Goal: Find specific page/section: Find specific page/section

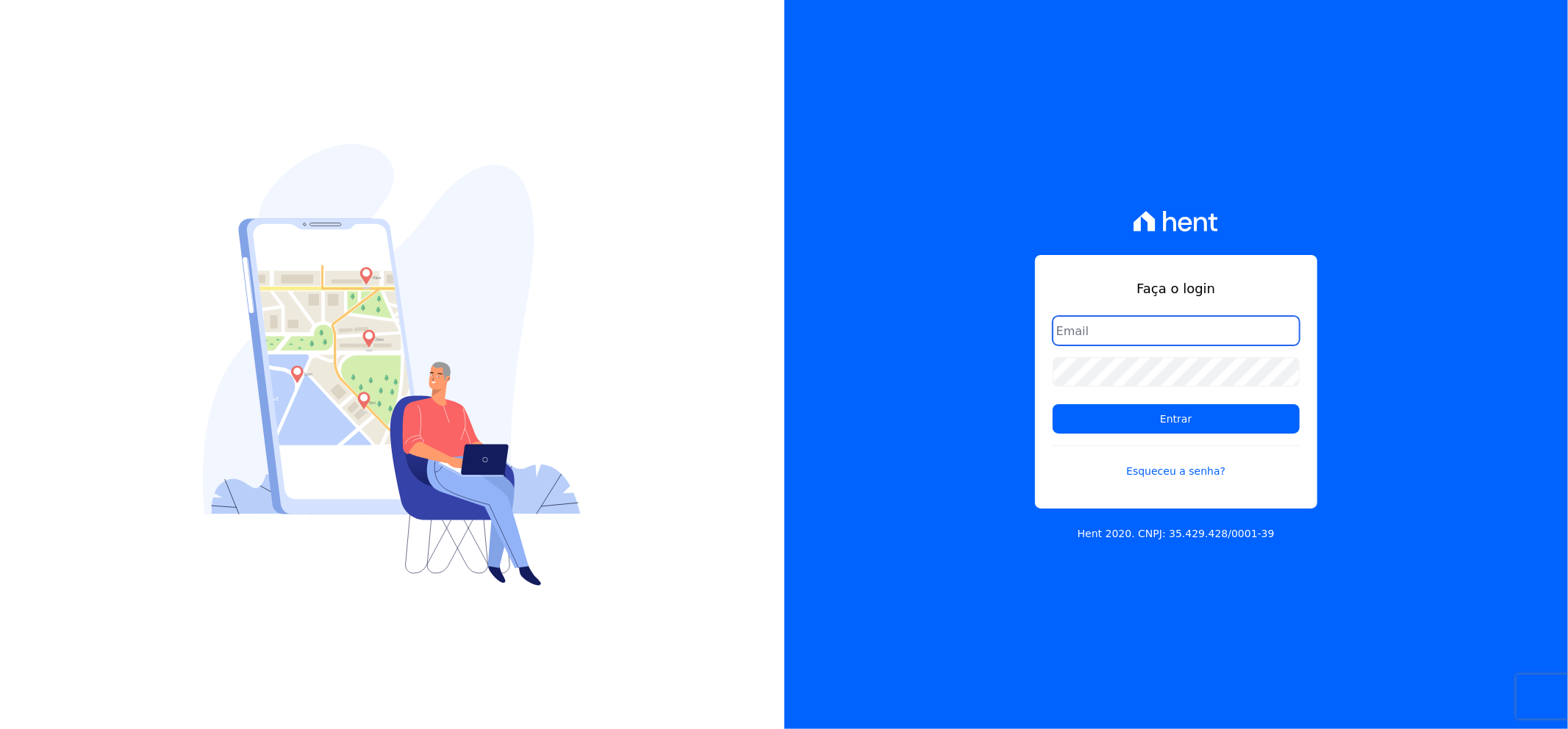
type input "matheaus@celinaguimaraes.com.br"
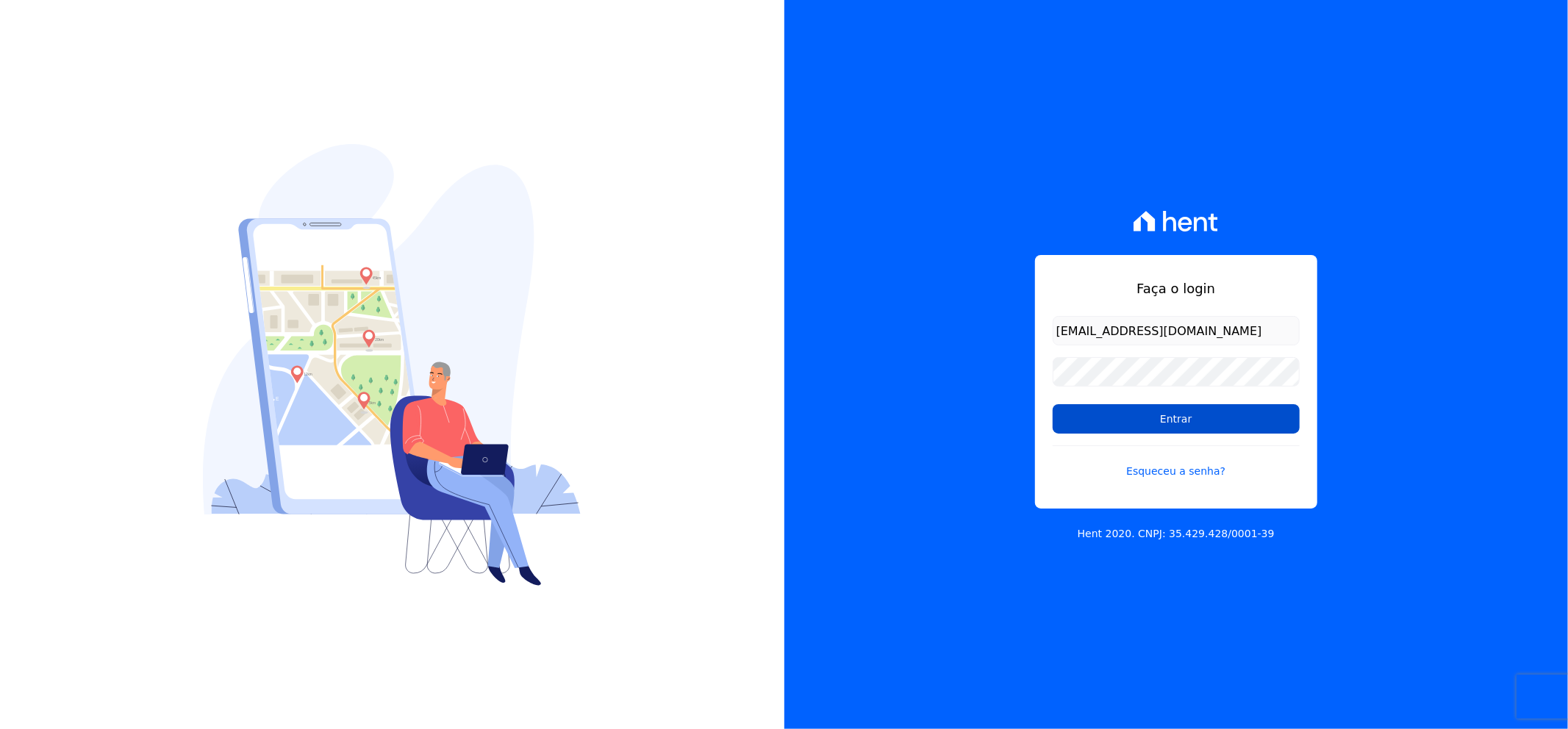
click at [1176, 416] on input "Entrar" at bounding box center [1176, 418] width 247 height 29
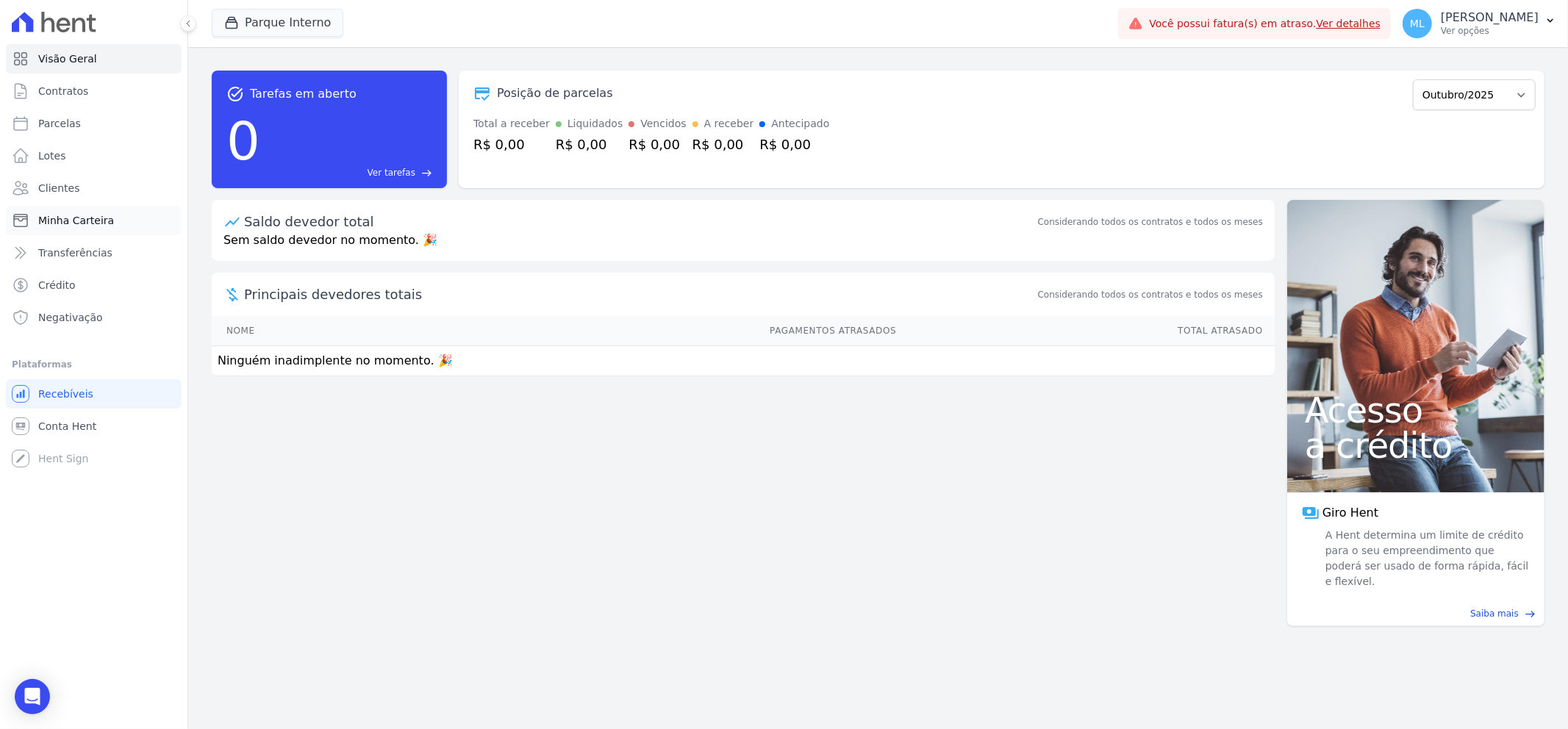
click at [79, 223] on span "Minha Carteira" at bounding box center [76, 220] width 75 height 14
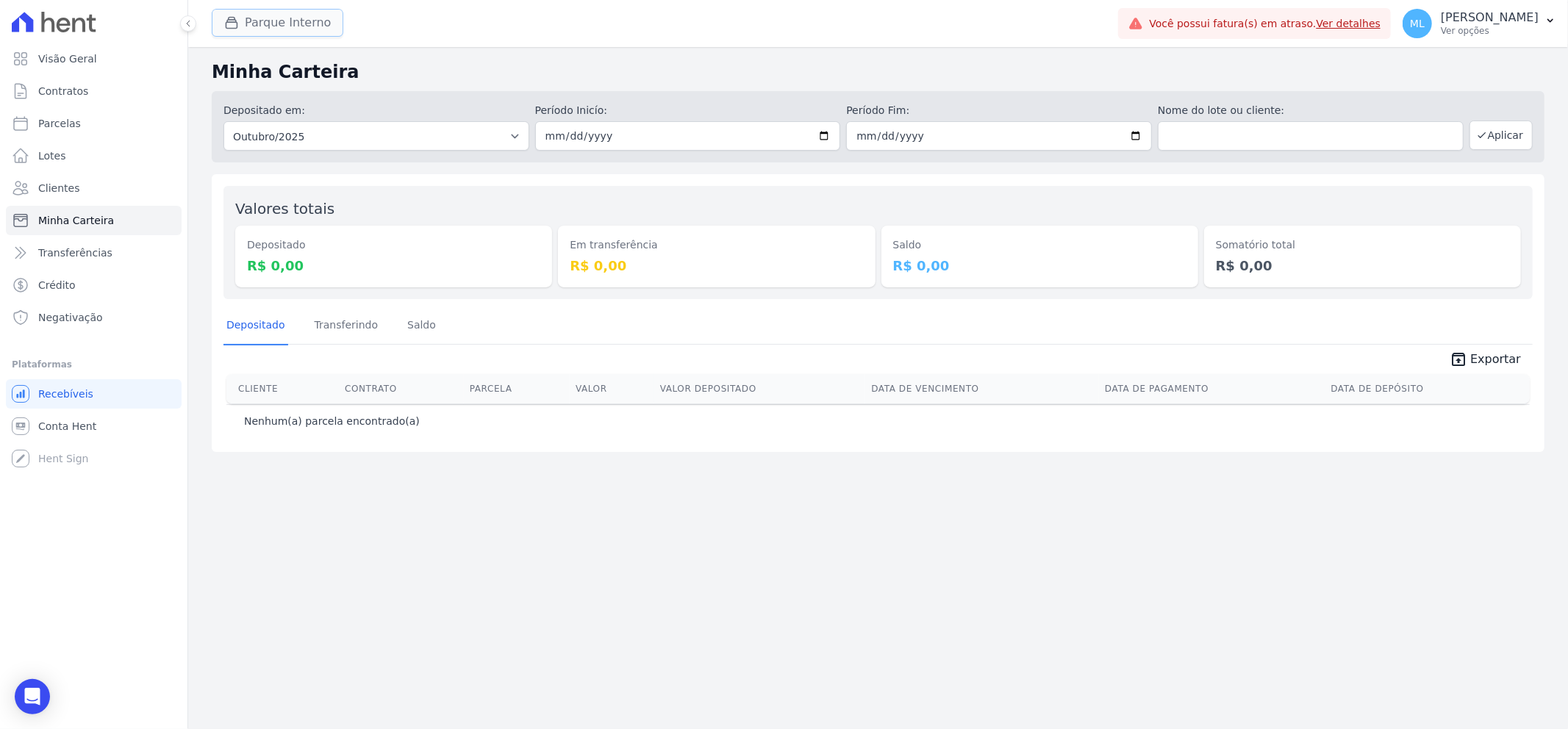
click at [268, 23] on button "Parque Interno" at bounding box center [277, 22] width 131 height 28
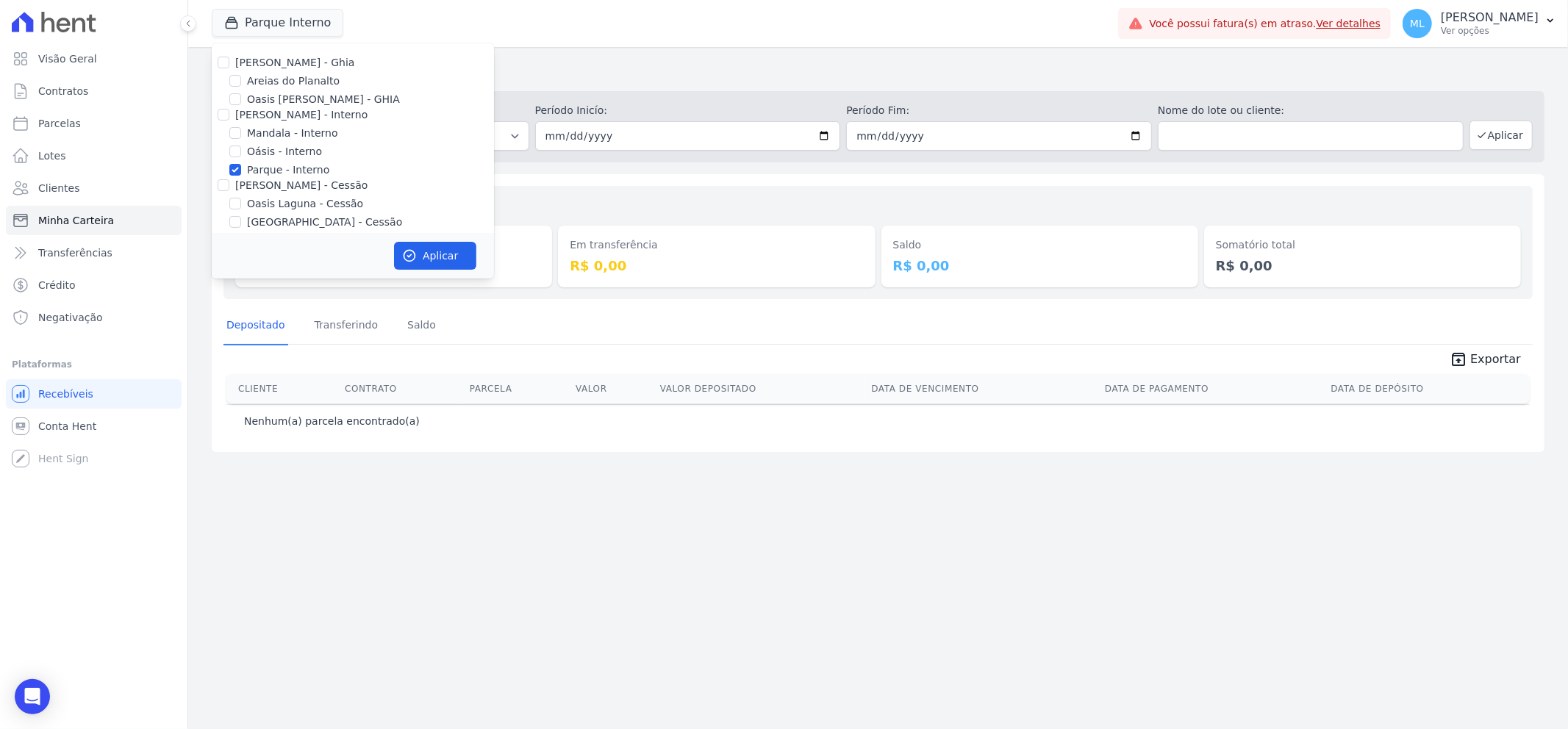
click at [258, 170] on label "Parque - Interno" at bounding box center [288, 170] width 82 height 15
click at [241, 170] on input "Parque - Interno" at bounding box center [235, 170] width 12 height 12
checkbox input "false"
click at [268, 79] on label "Areias do Planalto" at bounding box center [293, 81] width 93 height 15
click at [241, 79] on input "Areias do Planalto" at bounding box center [235, 81] width 12 height 12
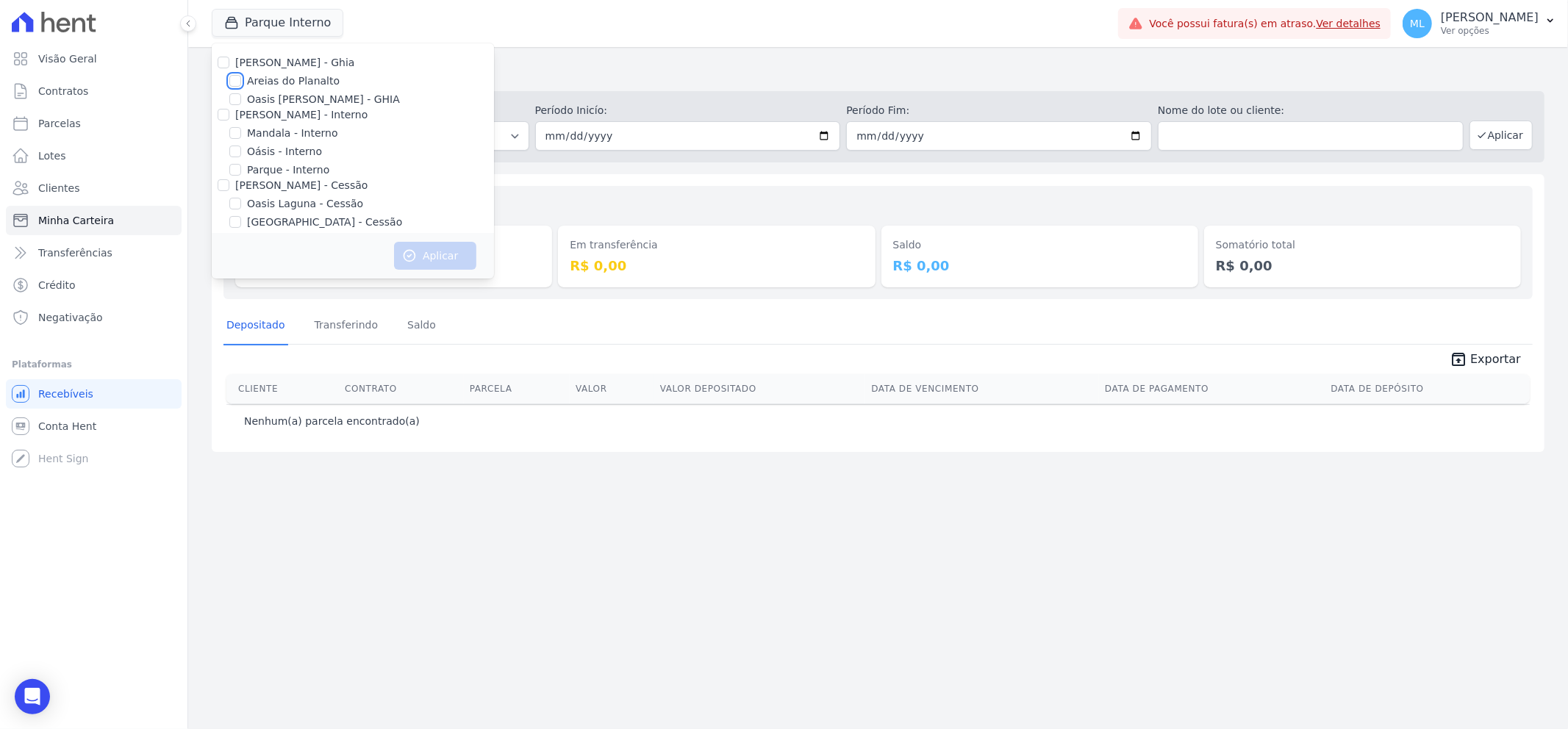
checkbox input "true"
click at [427, 255] on button "Aplicar" at bounding box center [434, 256] width 82 height 28
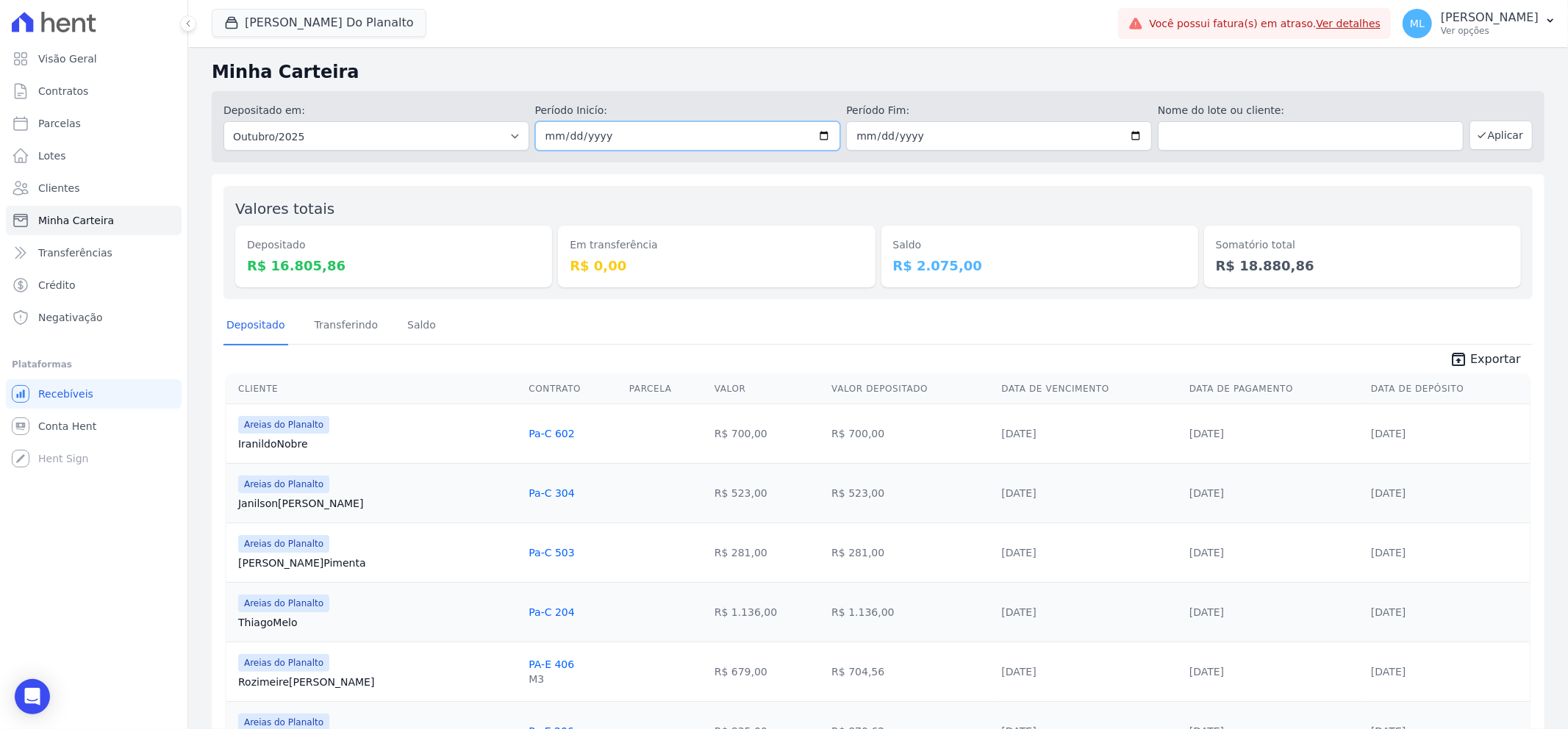
click at [827, 134] on input "[DATE]" at bounding box center [688, 136] width 306 height 29
click at [820, 134] on input "[DATE]" at bounding box center [688, 136] width 306 height 29
type input "[DATE]"
click at [1137, 134] on input "[DATE]" at bounding box center [999, 136] width 306 height 29
click at [1121, 136] on input "[DATE]" at bounding box center [999, 136] width 306 height 29
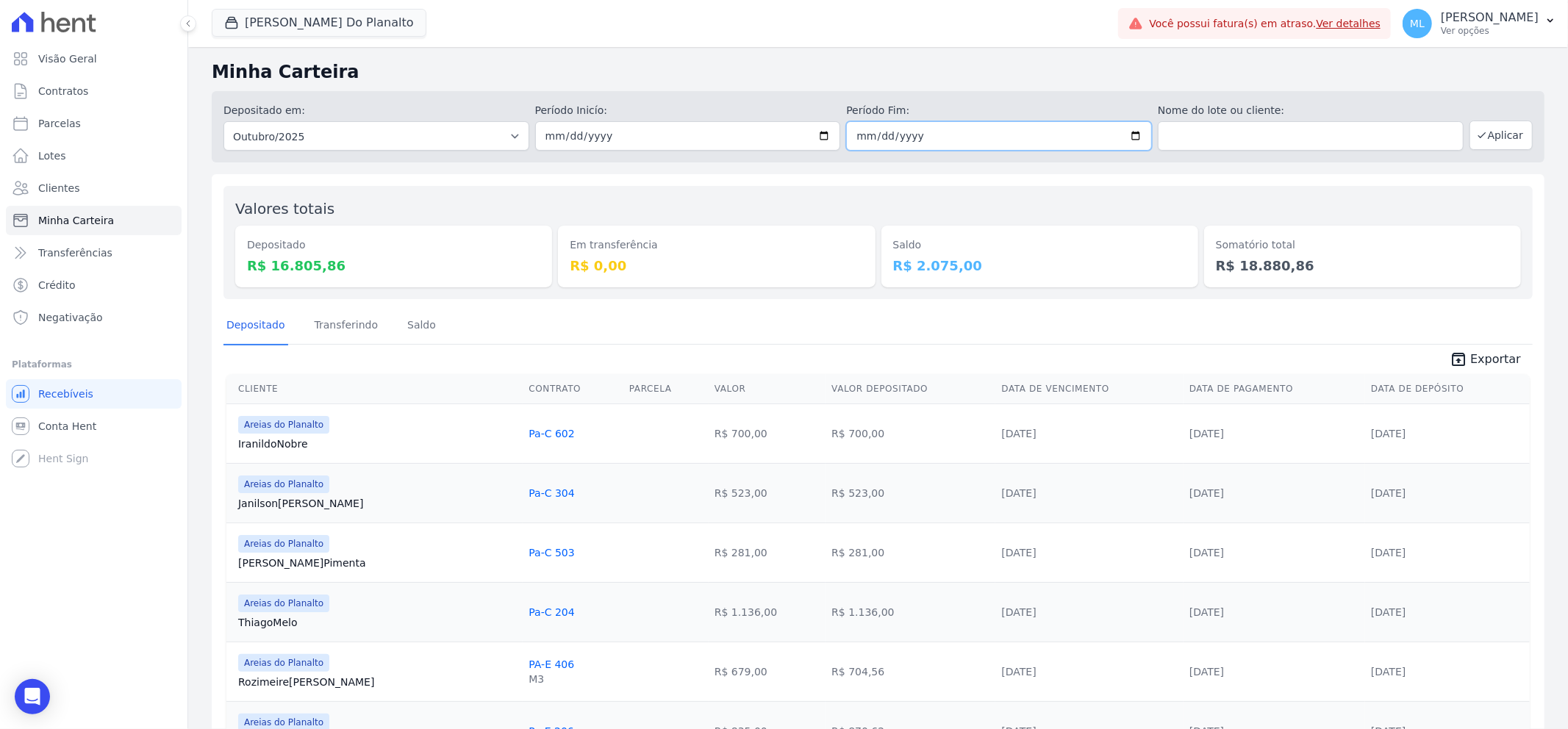
type input "[DATE]"
click at [1488, 141] on button "Aplicar" at bounding box center [1501, 135] width 64 height 29
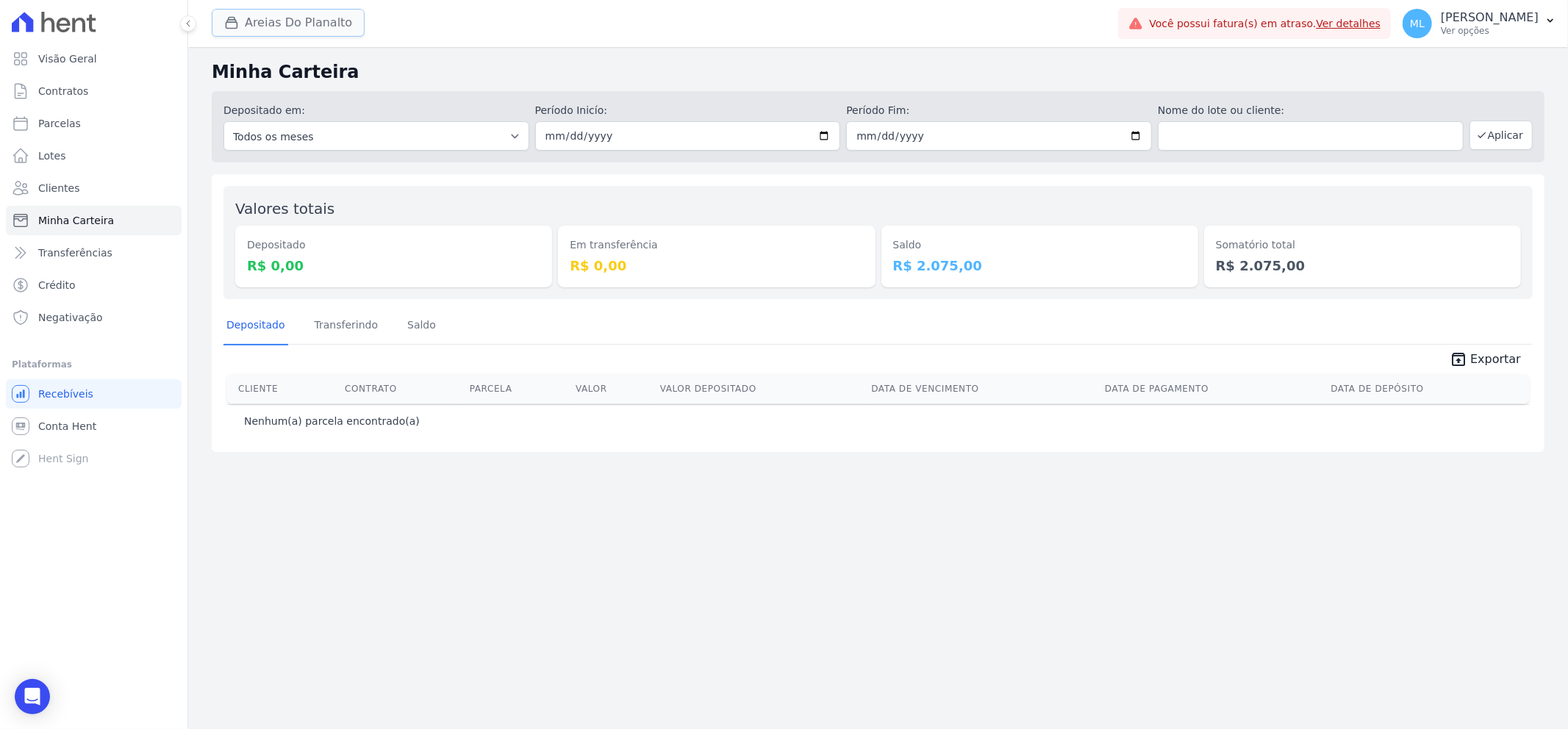
click at [332, 24] on button "Areias Do Planalto" at bounding box center [288, 22] width 153 height 28
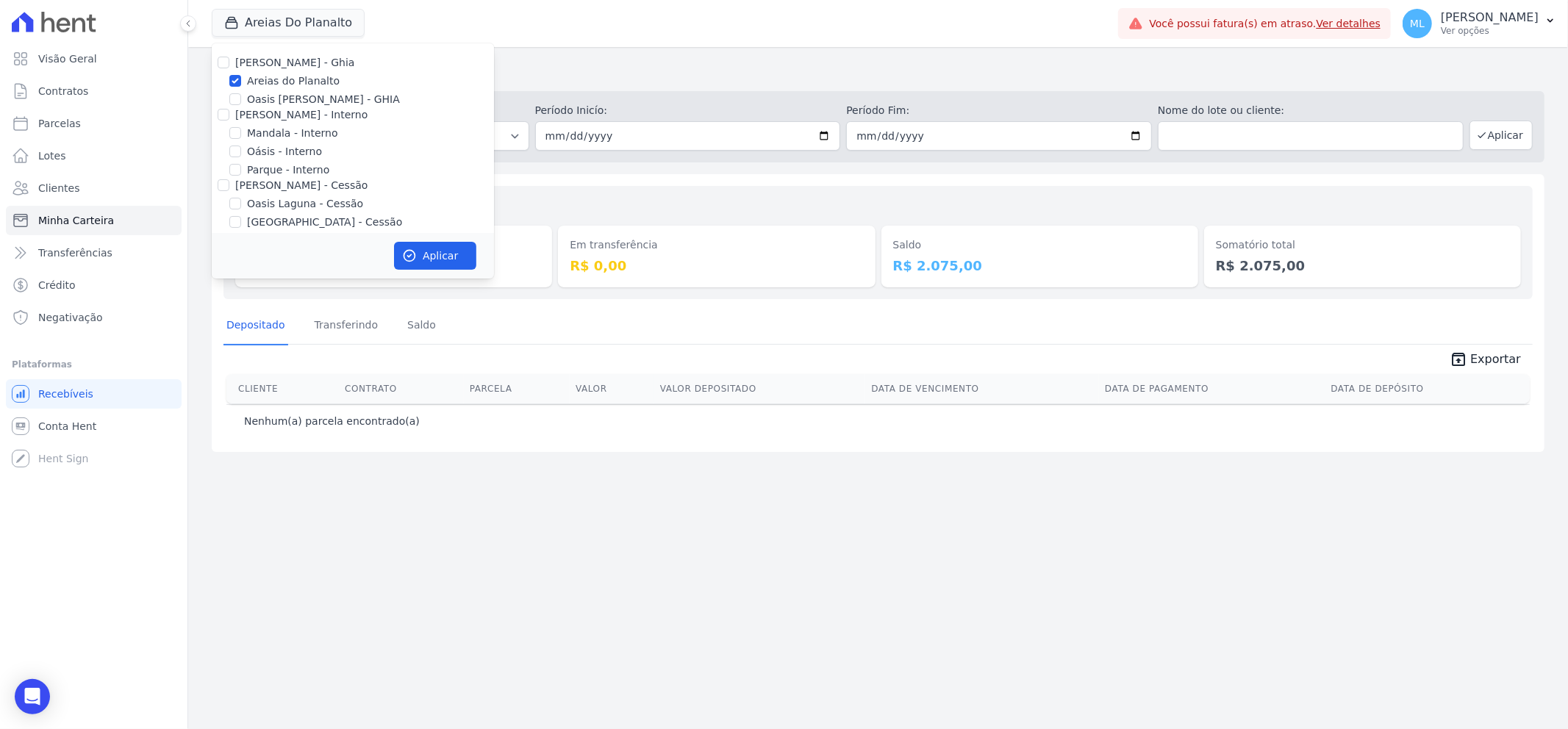
click at [273, 82] on label "Areias do Planalto" at bounding box center [293, 81] width 93 height 15
click at [241, 82] on input "Areias do Planalto" at bounding box center [235, 81] width 12 height 12
checkbox input "false"
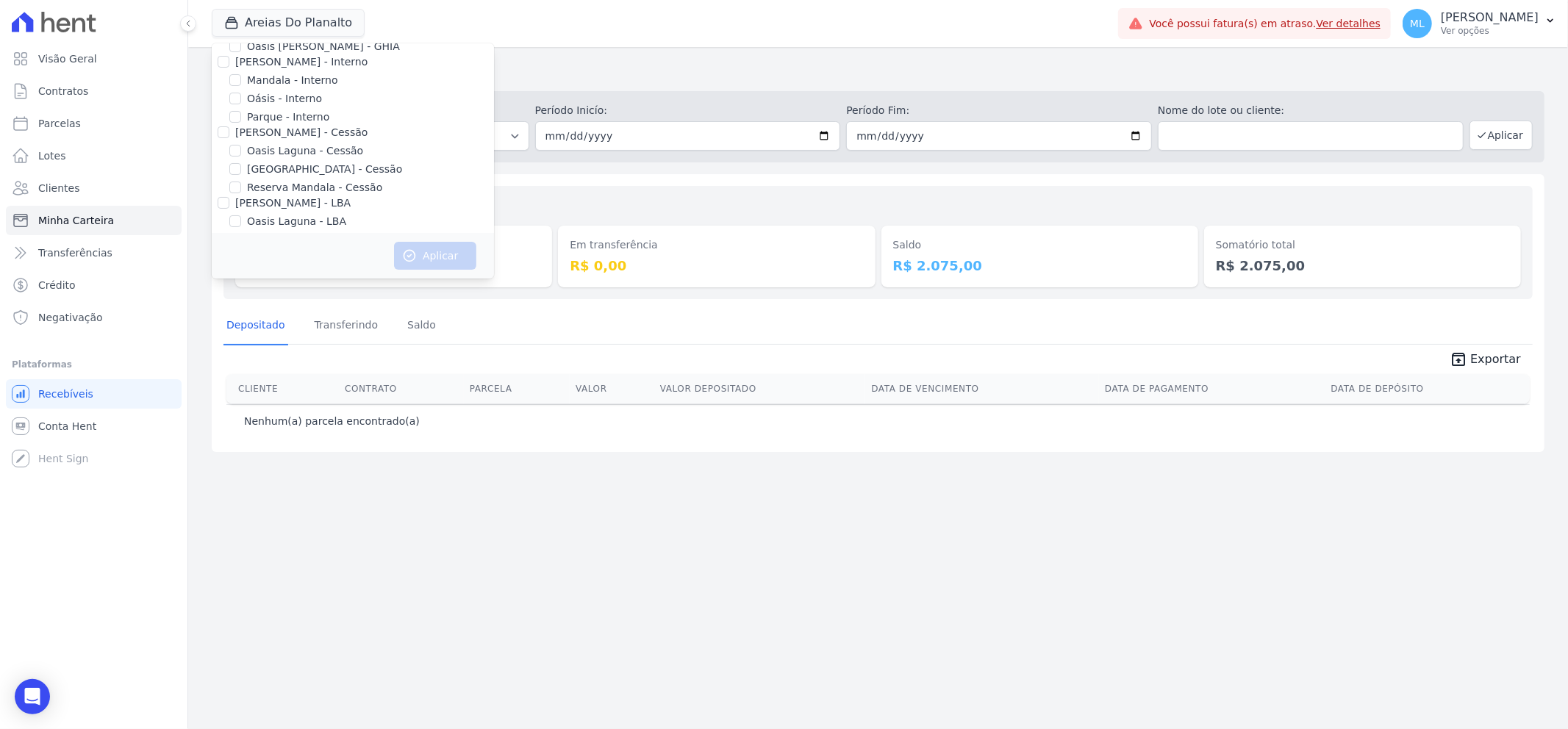
scroll to position [82, 0]
click at [278, 92] on label "Parque - Interno" at bounding box center [288, 89] width 82 height 15
click at [241, 92] on input "Parque - Interno" at bounding box center [235, 88] width 12 height 12
checkbox input "true"
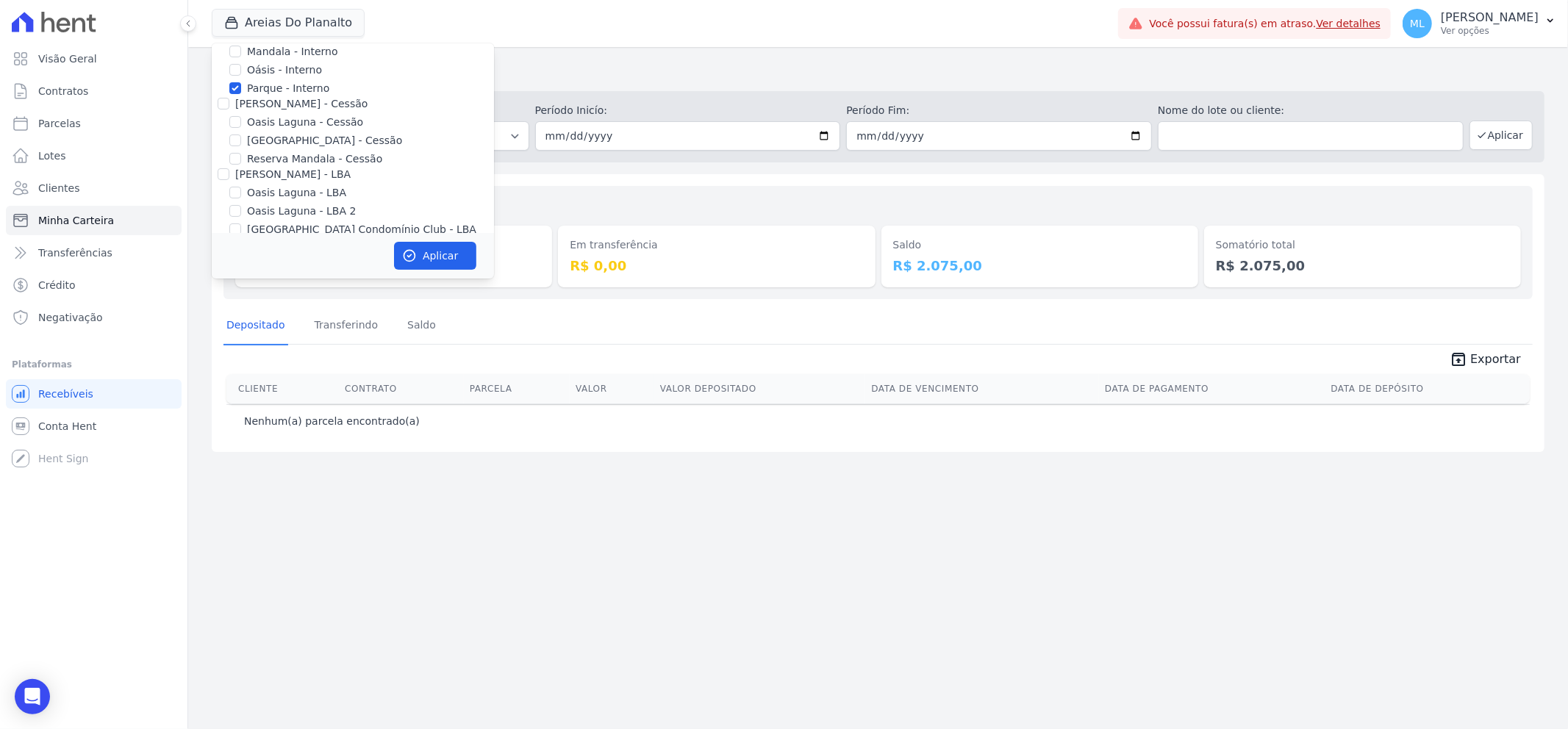
click at [283, 144] on label "[GEOGRAPHIC_DATA] - Cessão" at bounding box center [324, 141] width 155 height 15
click at [241, 144] on input "[GEOGRAPHIC_DATA] - Cessão" at bounding box center [235, 140] width 12 height 12
checkbox input "true"
click at [428, 251] on button "Aplicar" at bounding box center [434, 256] width 82 height 28
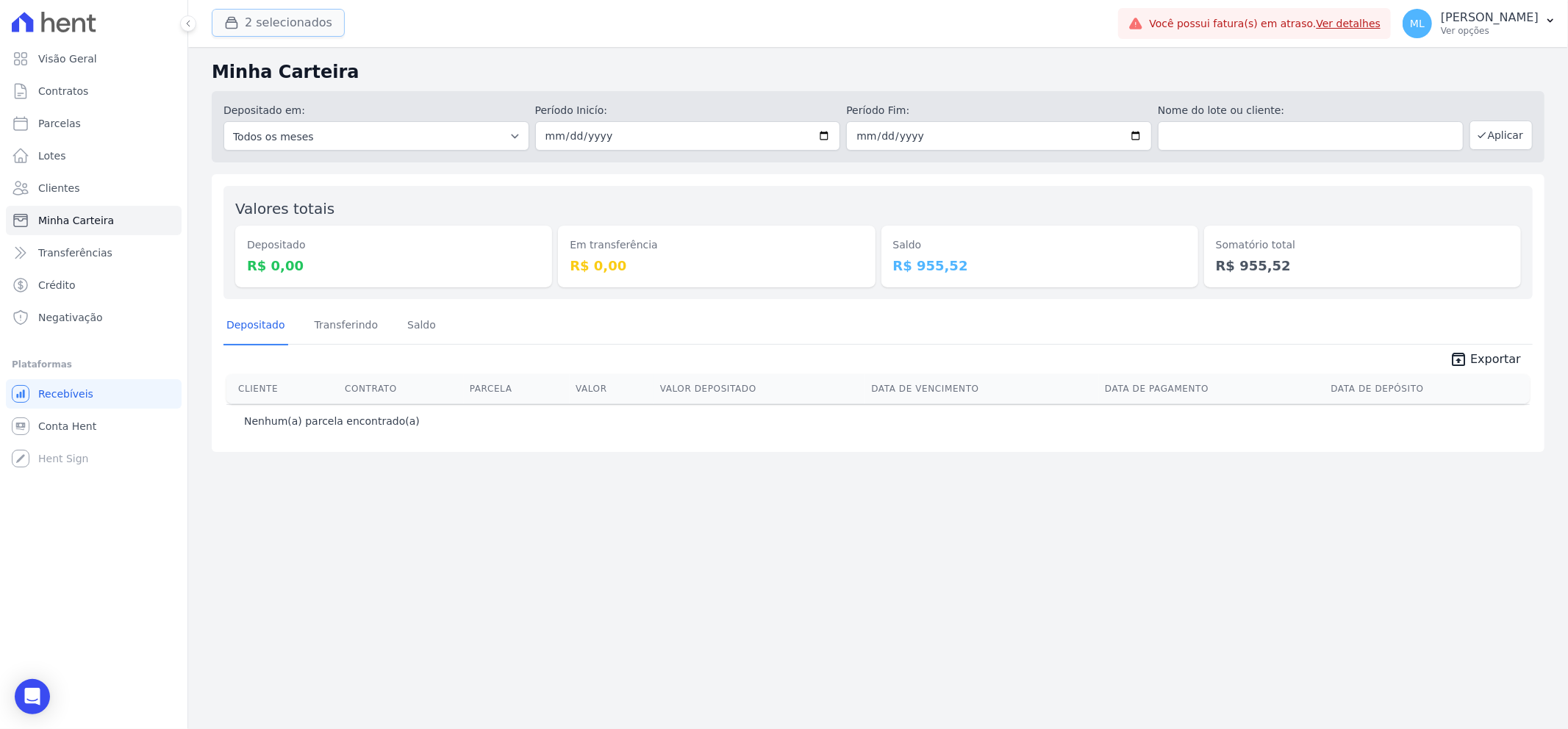
click at [301, 26] on button "2 selecionados" at bounding box center [278, 22] width 133 height 28
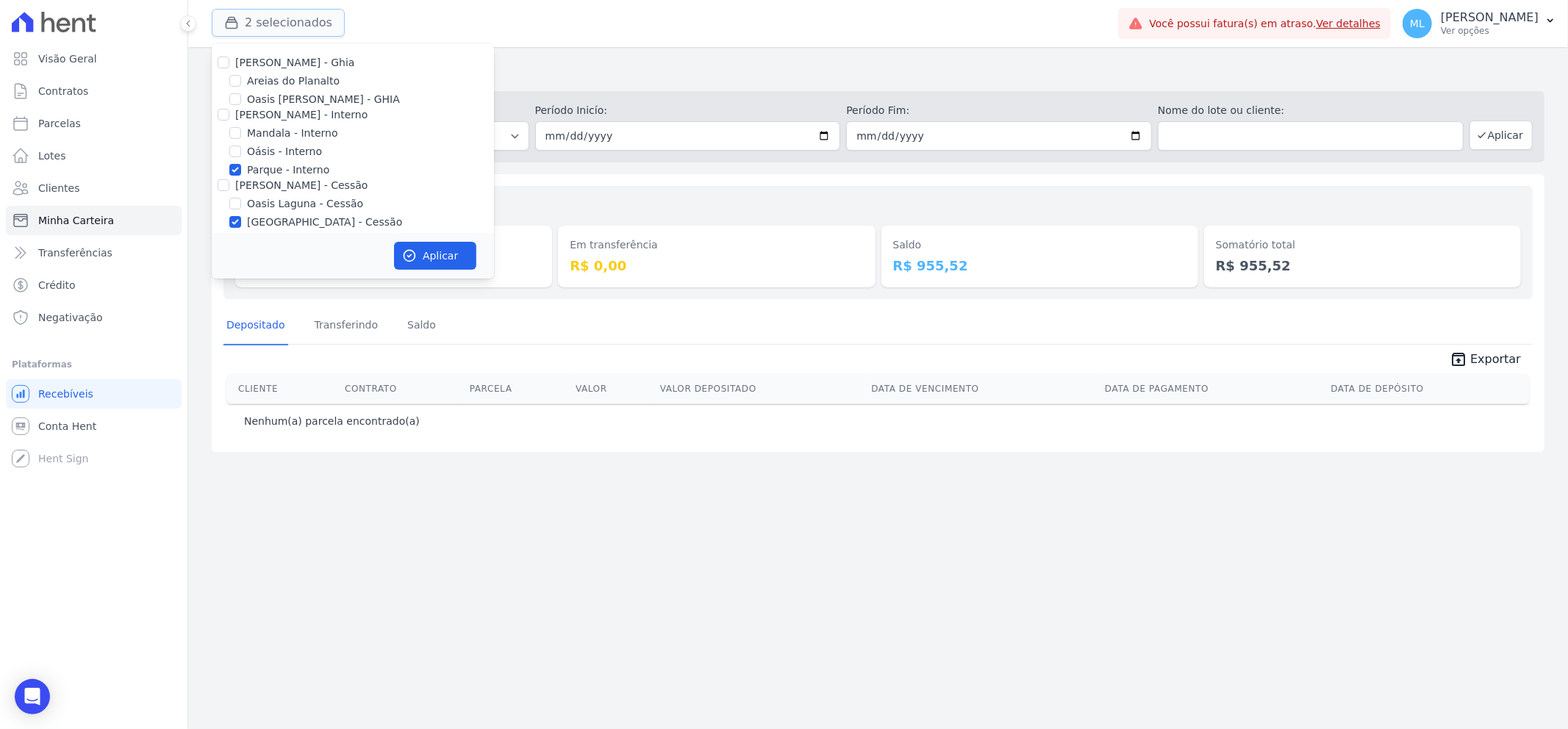
click at [301, 26] on button "2 selecionados" at bounding box center [278, 22] width 133 height 28
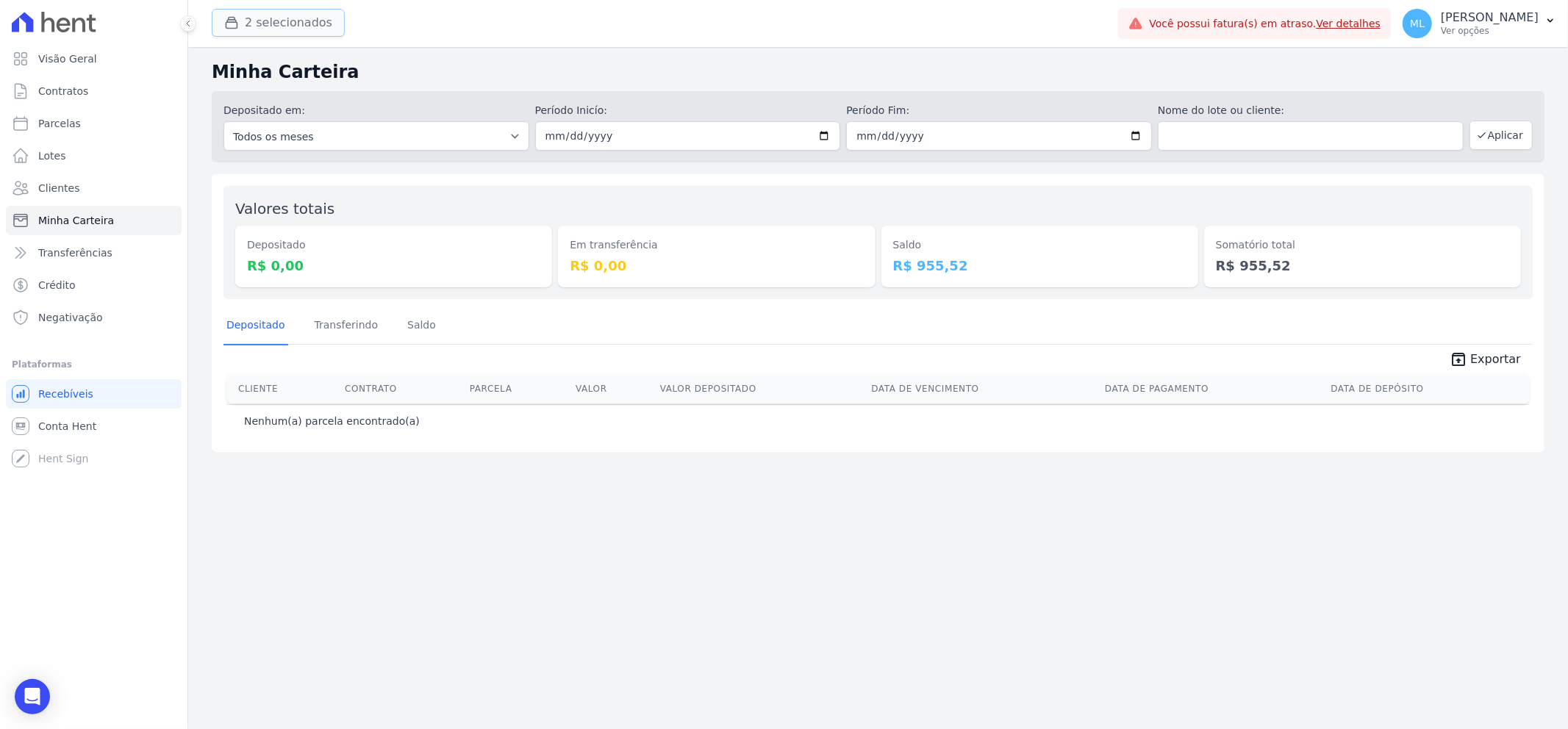
click at [301, 26] on button "2 selecionados" at bounding box center [278, 22] width 133 height 28
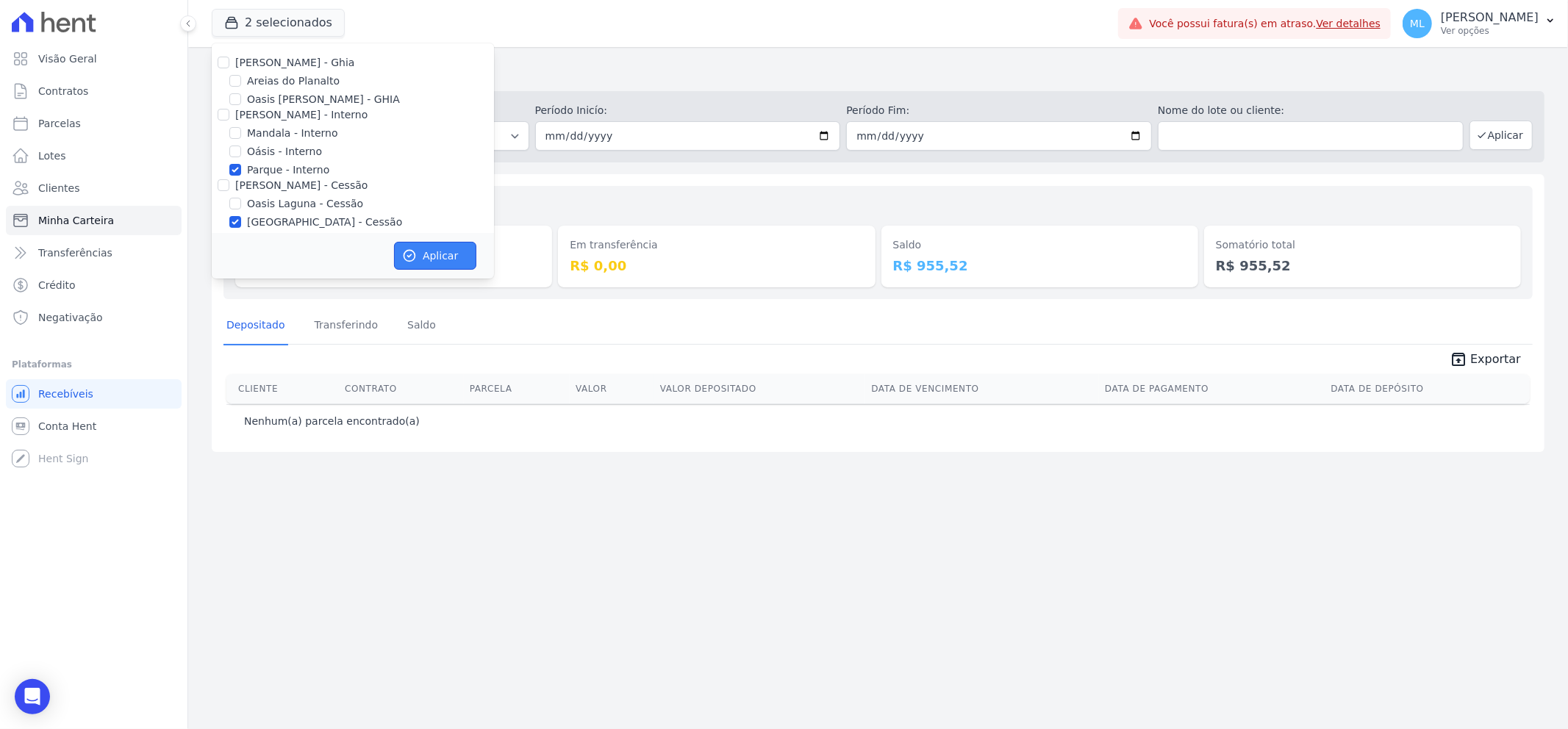
click at [429, 252] on button "Aplicar" at bounding box center [434, 256] width 82 height 28
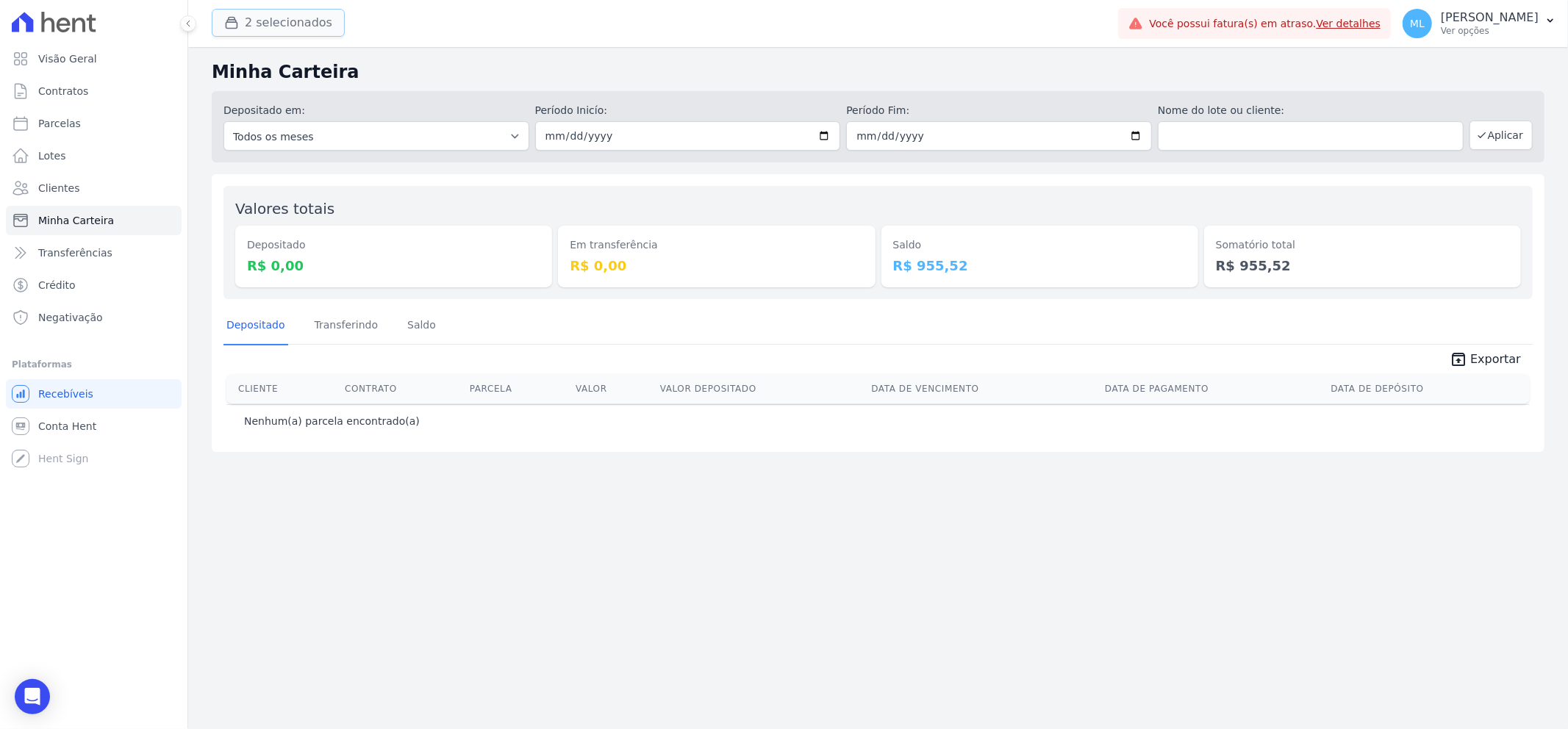
click at [311, 31] on button "2 selecionados" at bounding box center [278, 22] width 133 height 28
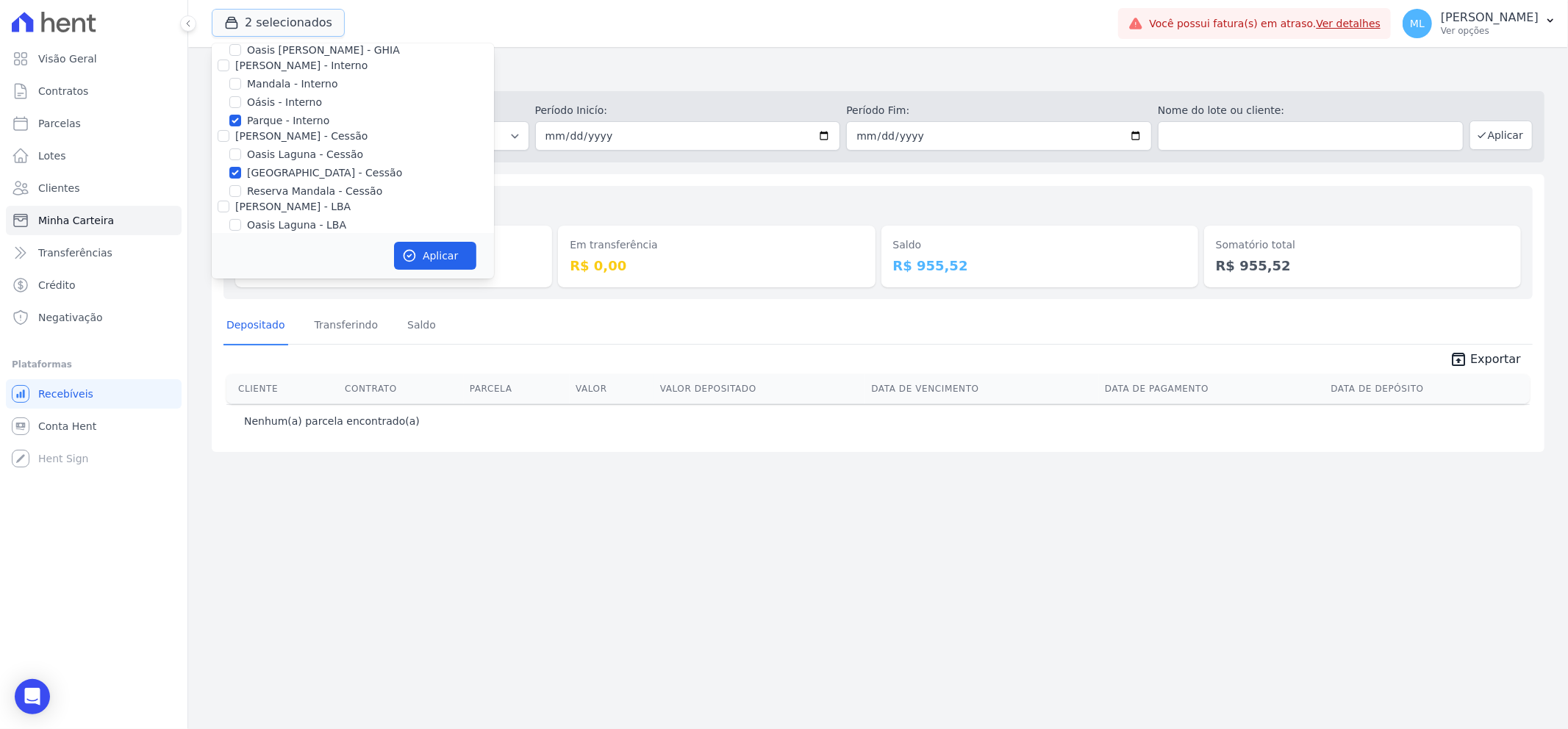
scroll to position [134, 0]
click at [300, 179] on label "[GEOGRAPHIC_DATA] Condomínio Club - LBA" at bounding box center [362, 176] width 230 height 15
click at [241, 179] on input "[GEOGRAPHIC_DATA] Condomínio Club - LBA" at bounding box center [235, 176] width 12 height 12
checkbox input "true"
click at [438, 251] on button "Aplicar" at bounding box center [434, 256] width 82 height 28
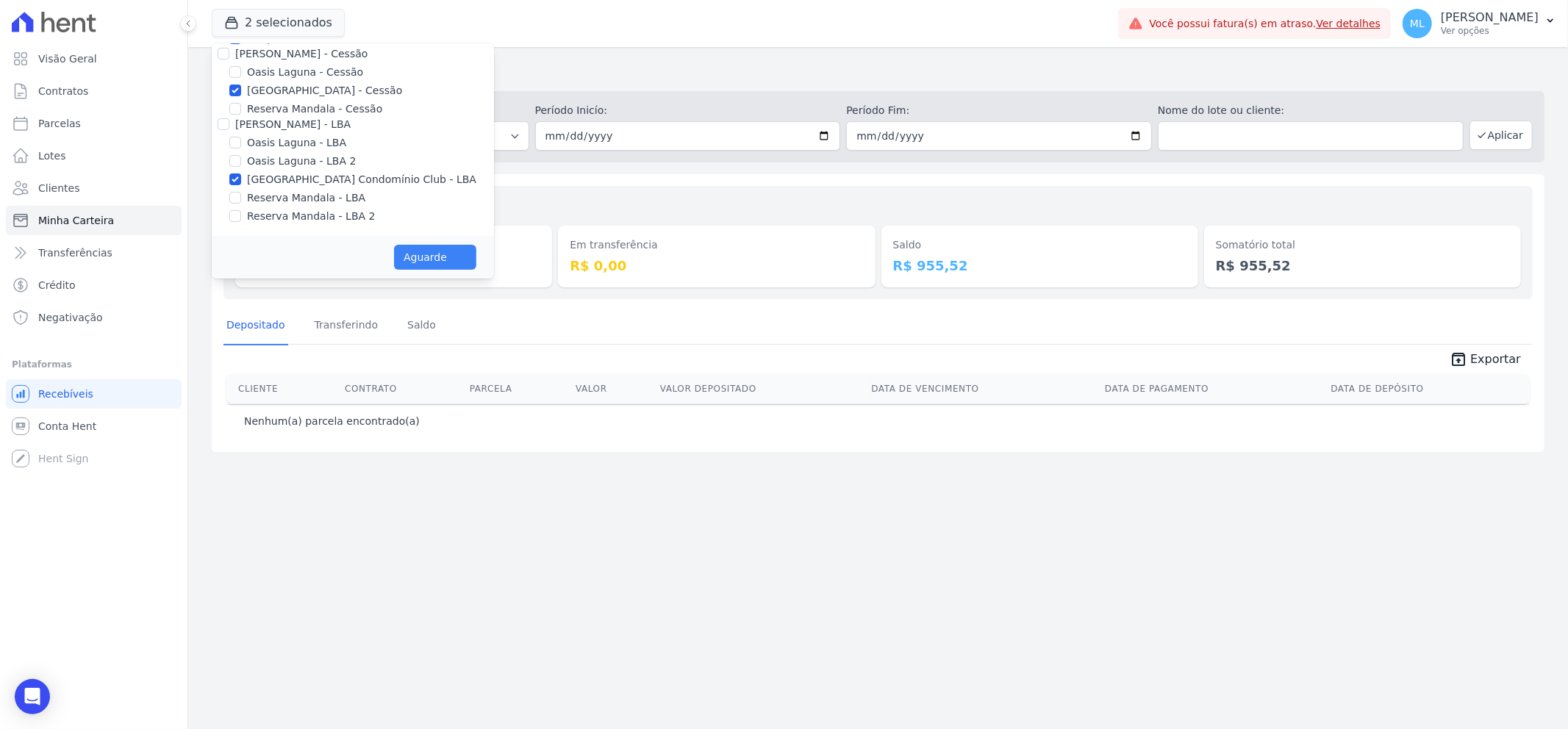
scroll to position [131, 0]
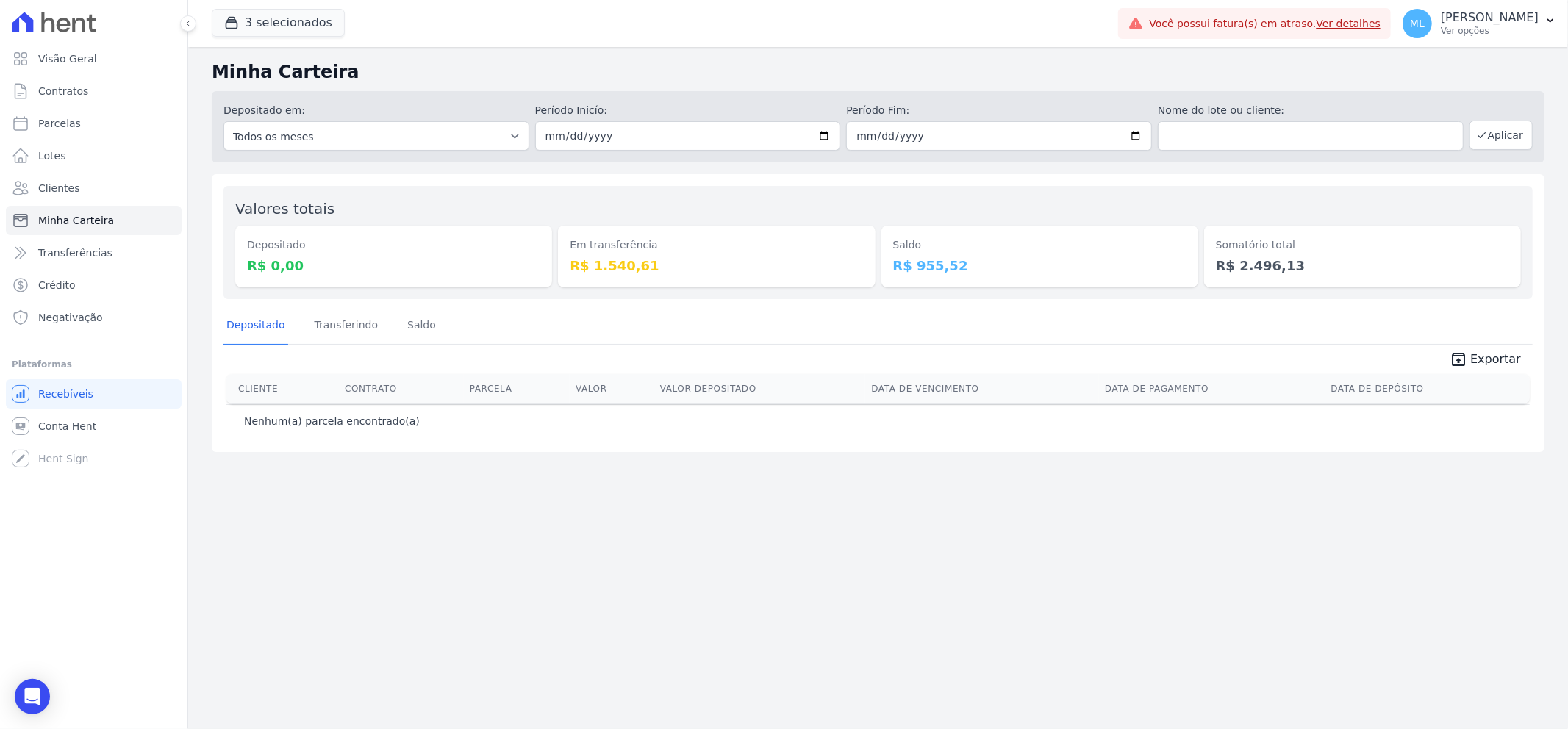
click at [277, 38] on span "3 selecionados" at bounding box center [278, 23] width 133 height 29
click at [277, 17] on button "3 selecionados" at bounding box center [278, 22] width 133 height 28
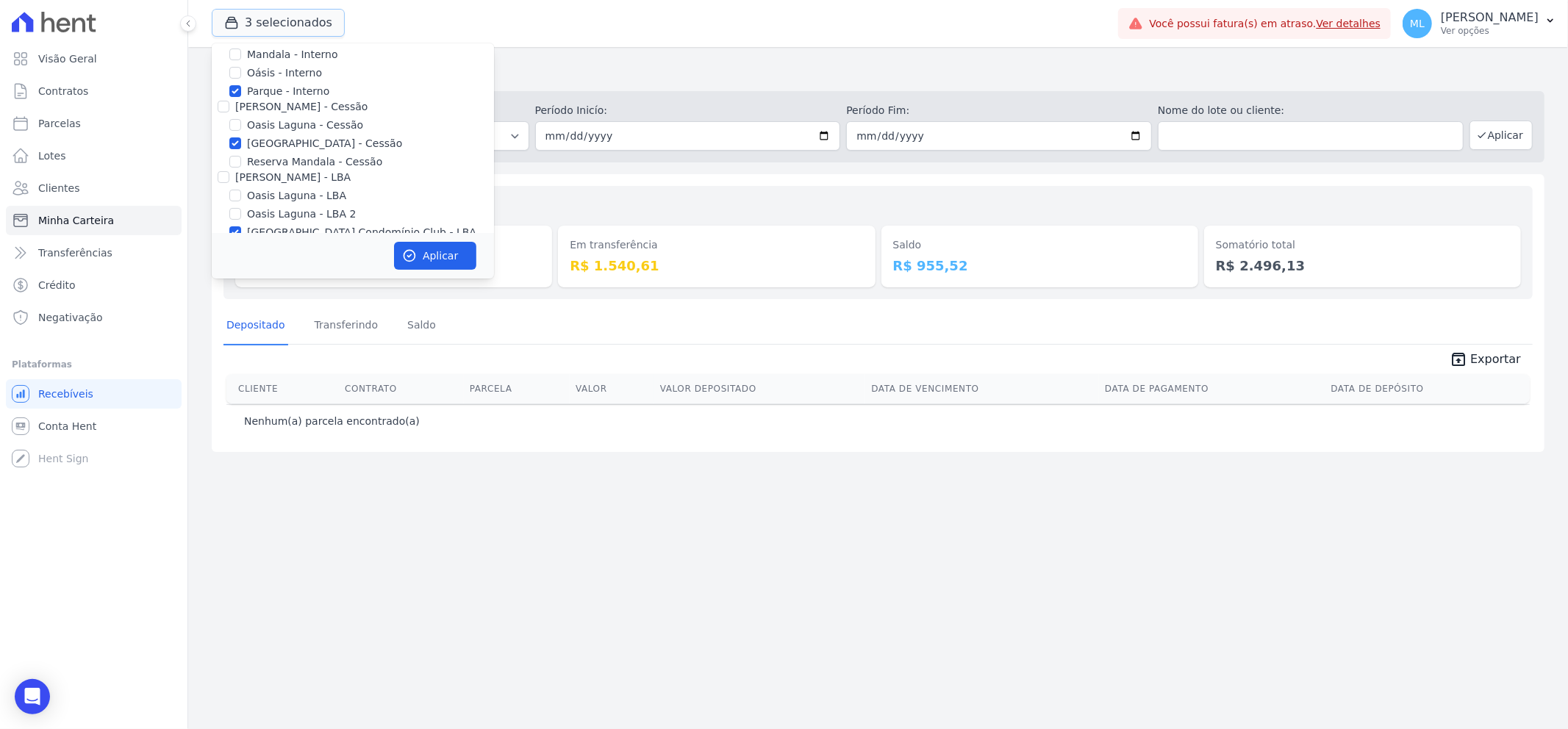
scroll to position [53, 0]
click at [274, 115] on label "Parque - Interno" at bounding box center [288, 118] width 82 height 15
click at [241, 115] on input "Parque - Interno" at bounding box center [235, 117] width 12 height 12
checkbox input "false"
click at [283, 172] on label "[GEOGRAPHIC_DATA] - Cessão" at bounding box center [324, 170] width 155 height 15
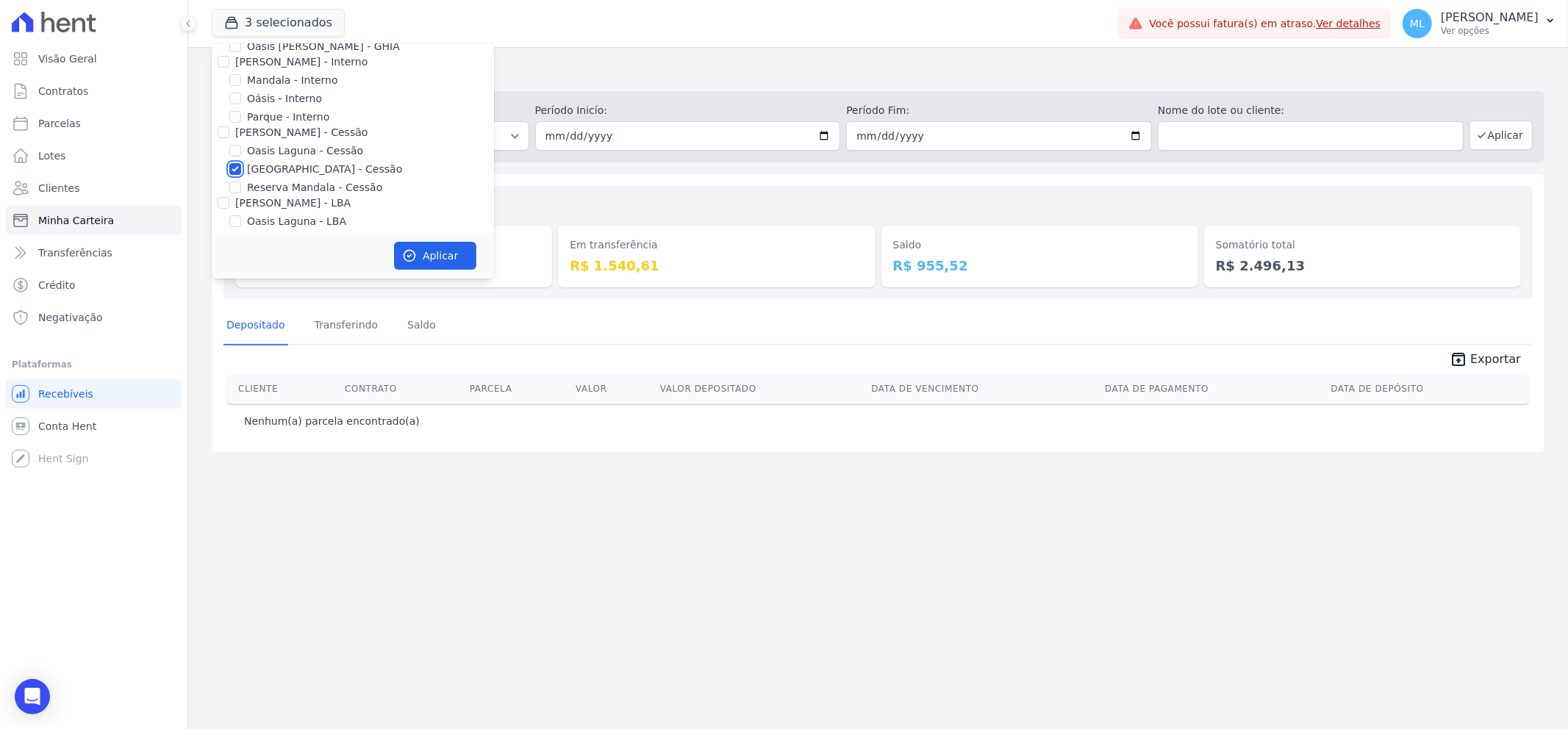
click at [241, 172] on input "[GEOGRAPHIC_DATA] - Cessão" at bounding box center [235, 169] width 12 height 12
checkbox input "false"
click at [277, 178] on label "[GEOGRAPHIC_DATA] Condomínio Club - LBA" at bounding box center [362, 176] width 230 height 15
click at [241, 178] on input "[GEOGRAPHIC_DATA] Condomínio Club - LBA" at bounding box center [235, 176] width 12 height 12
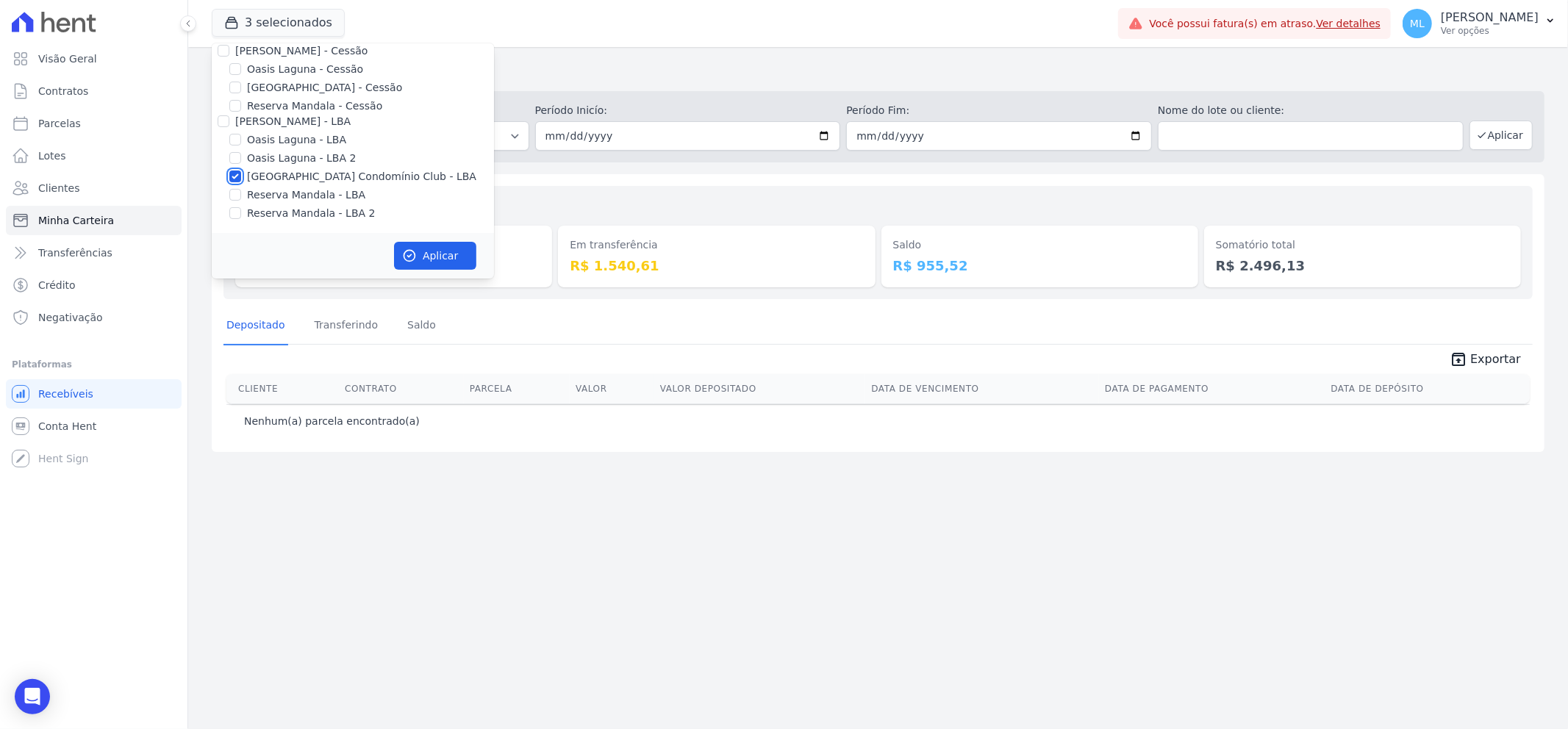
checkbox input "false"
click at [280, 196] on label "Reserva Mandala - LBA" at bounding box center [306, 195] width 119 height 15
click at [241, 196] on input "Reserva Mandala - LBA" at bounding box center [235, 195] width 12 height 12
checkbox input "true"
click at [278, 208] on label "Reserva Mandala - LBA 2" at bounding box center [311, 213] width 128 height 15
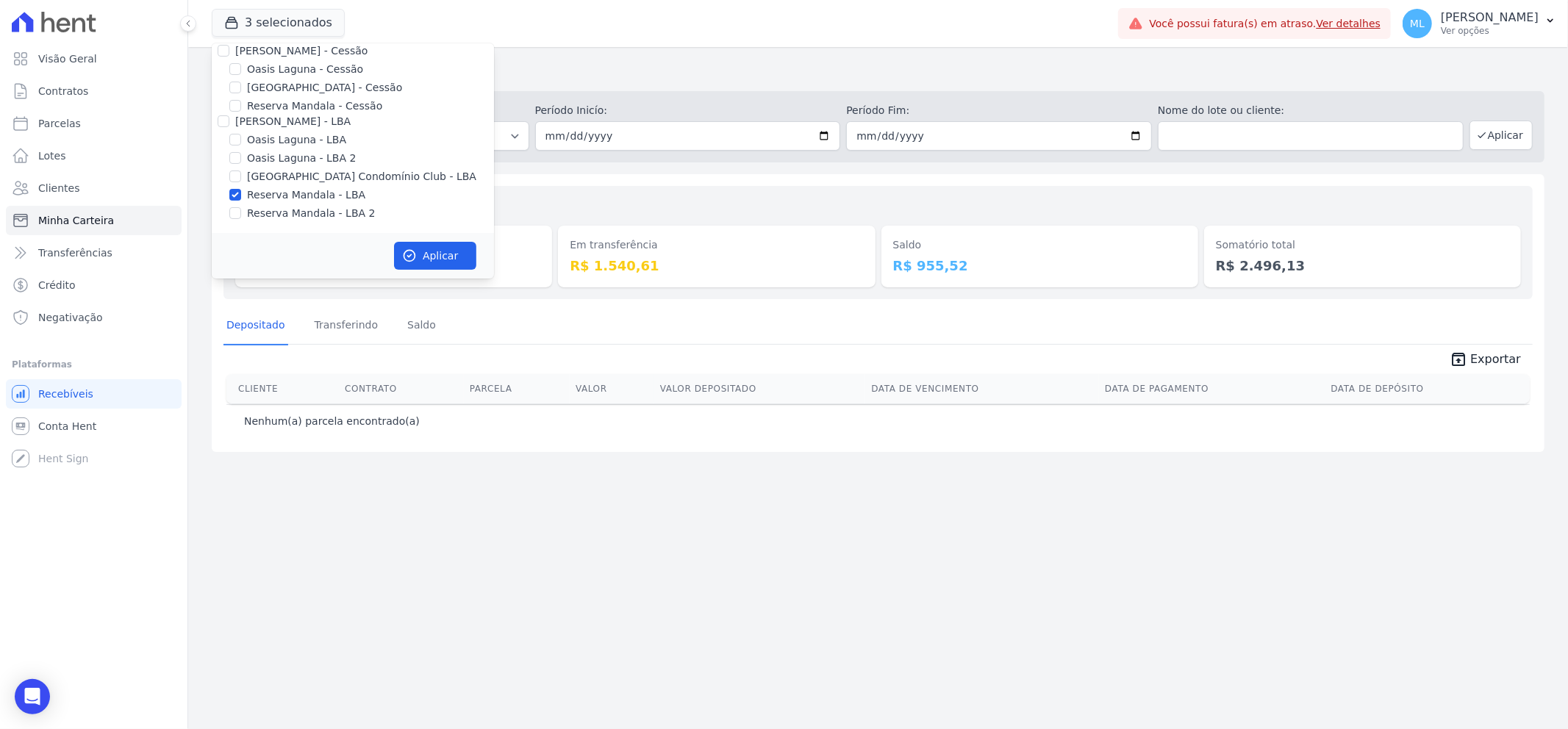
click at [241, 208] on input "Reserva Mandala - LBA 2" at bounding box center [235, 213] width 12 height 12
checkbox input "true"
click at [457, 252] on button "Aplicar" at bounding box center [434, 256] width 82 height 28
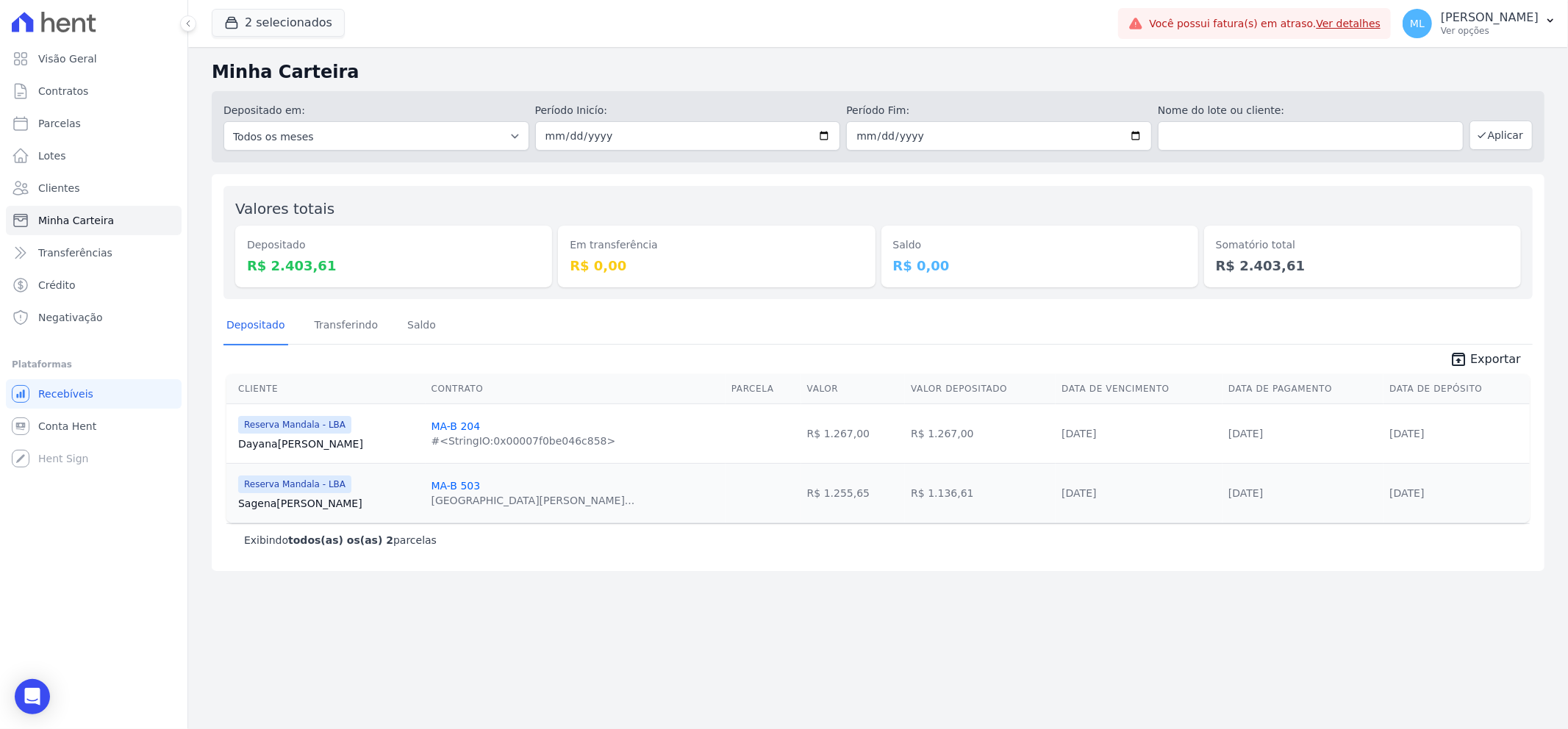
click at [1479, 350] on span "Exportar" at bounding box center [1496, 359] width 51 height 17
click at [327, 24] on button "2 selecionados" at bounding box center [278, 22] width 133 height 28
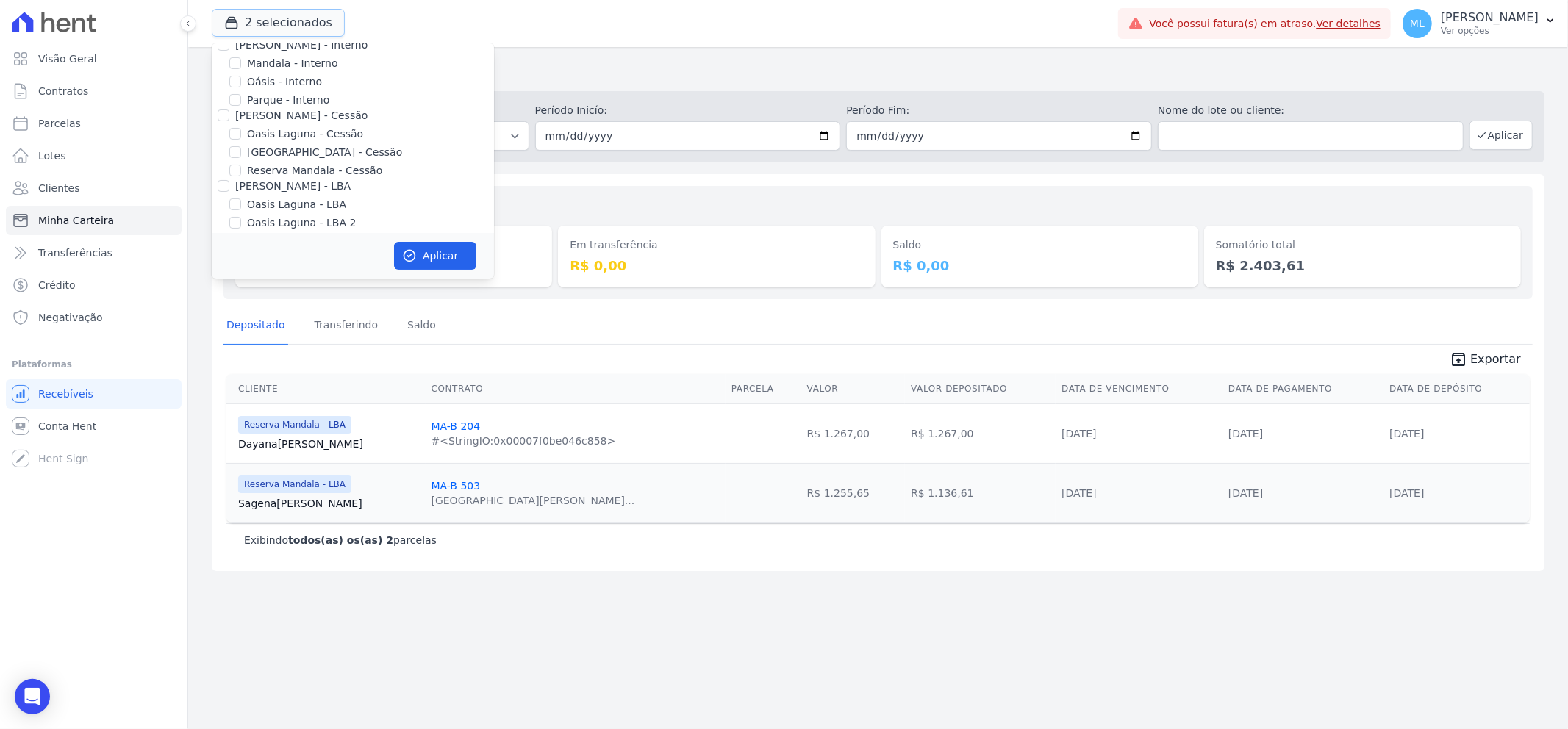
scroll to position [134, 0]
click at [294, 193] on label "Reserva Mandala - LBA" at bounding box center [306, 195] width 119 height 15
click at [241, 193] on input "Reserva Mandala - LBA" at bounding box center [235, 195] width 12 height 12
checkbox input "false"
click at [298, 214] on label "Reserva Mandala - LBA 2" at bounding box center [311, 213] width 128 height 15
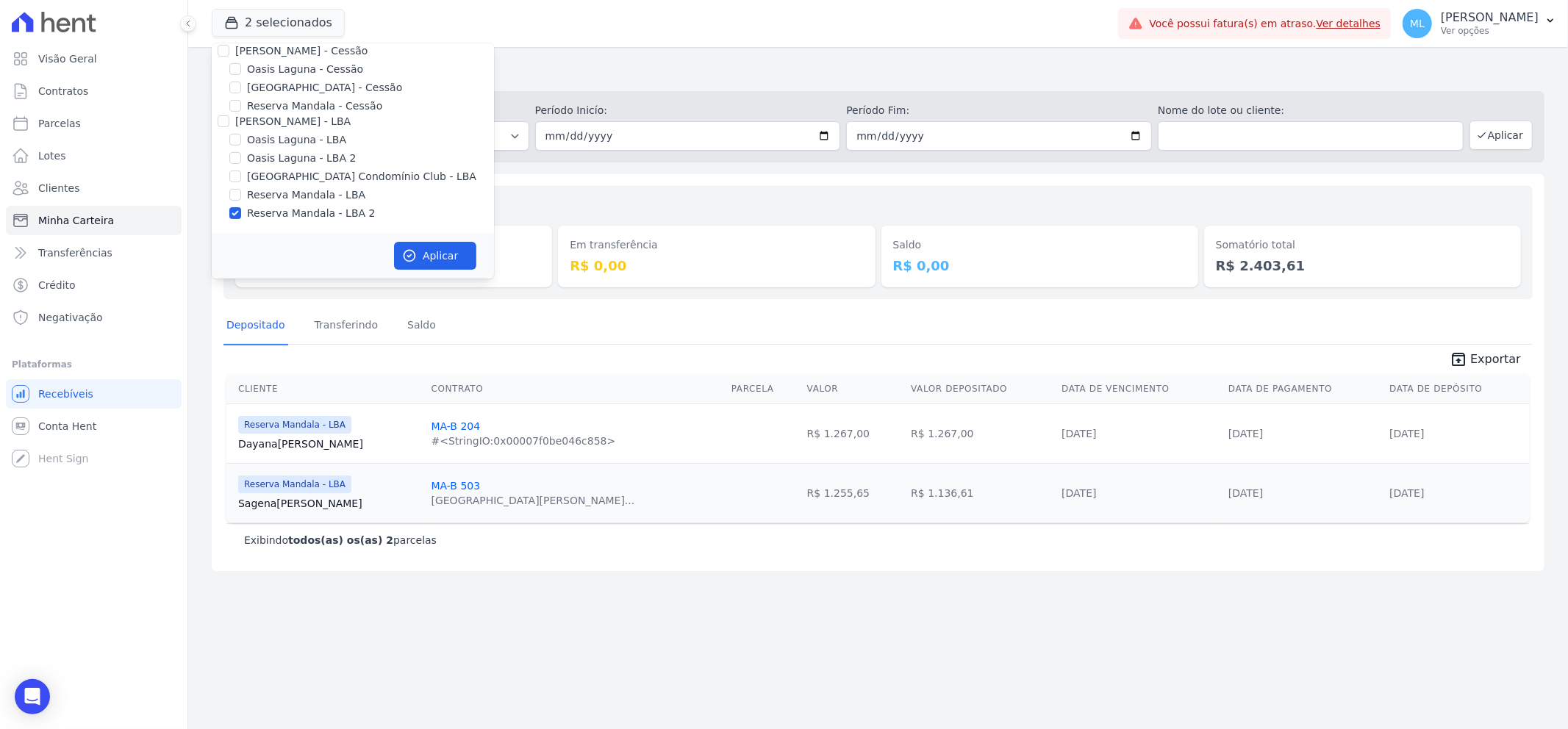
click at [241, 214] on input "Reserva Mandala - LBA 2" at bounding box center [235, 213] width 12 height 12
checkbox input "false"
click at [299, 104] on label "Reserva Mandala - Cessão" at bounding box center [315, 106] width 135 height 15
click at [241, 104] on input "Reserva Mandala - Cessão" at bounding box center [235, 106] width 12 height 12
checkbox input "true"
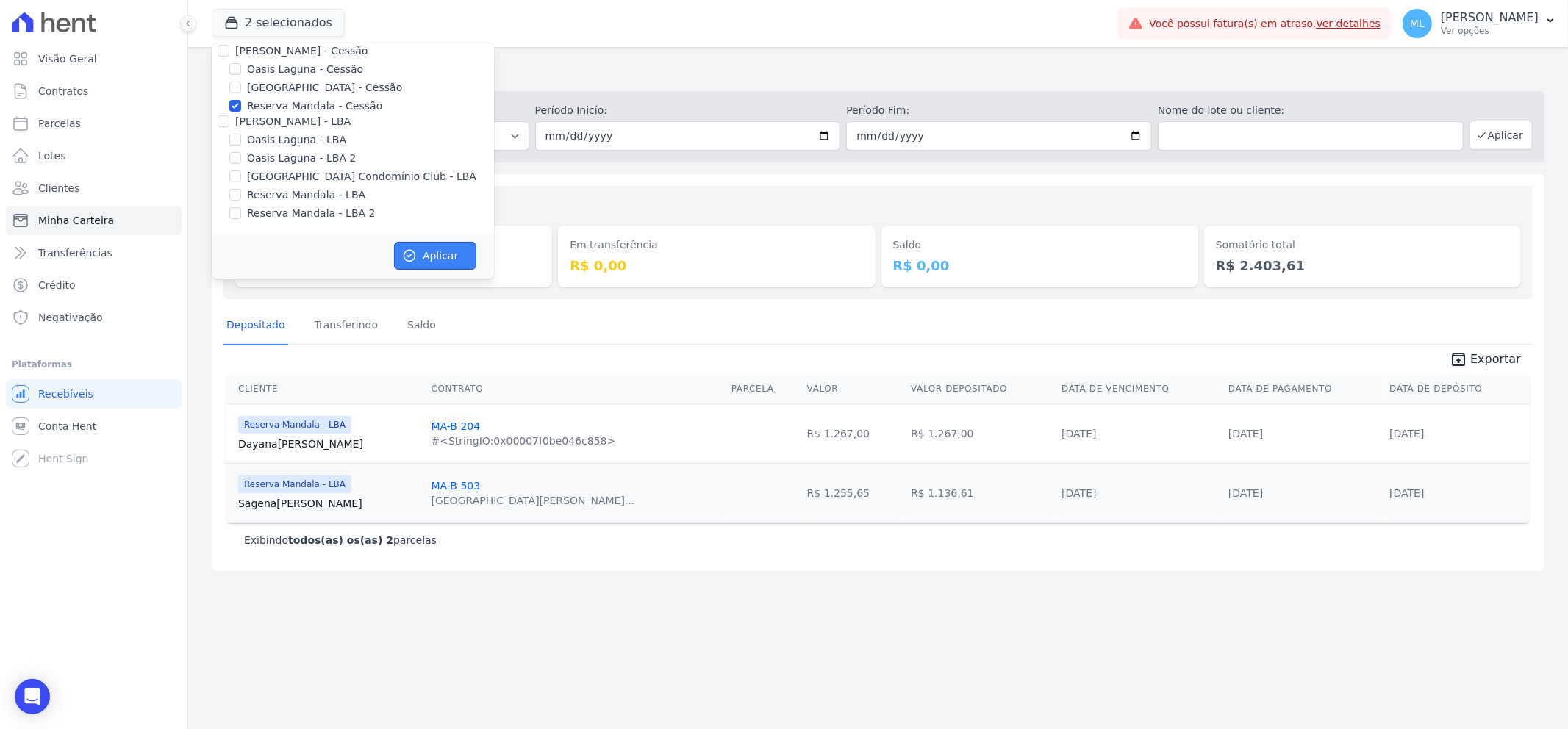
click at [422, 252] on button "Aplicar" at bounding box center [434, 256] width 82 height 28
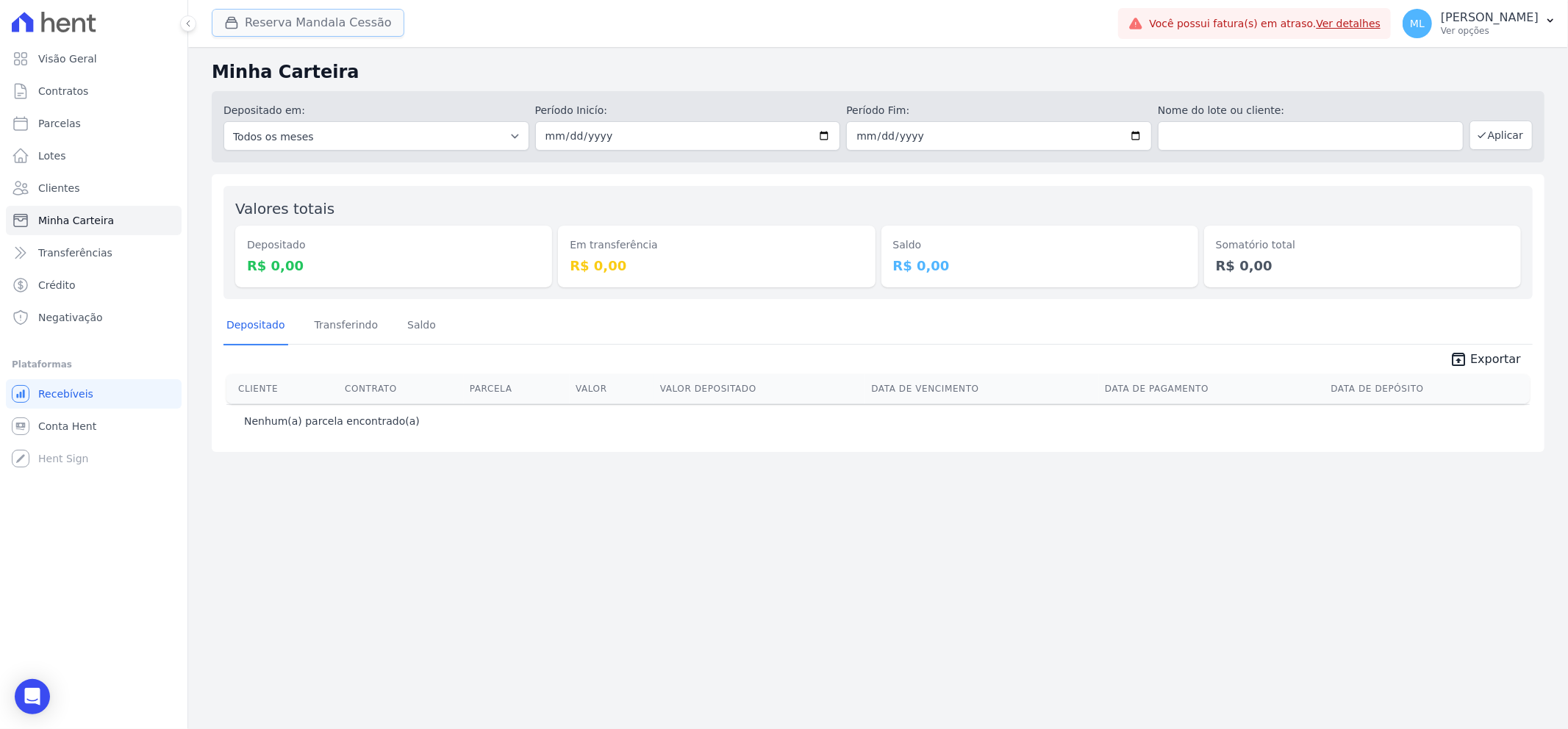
click at [311, 23] on button "Reserva Mandala Cessão" at bounding box center [308, 22] width 193 height 28
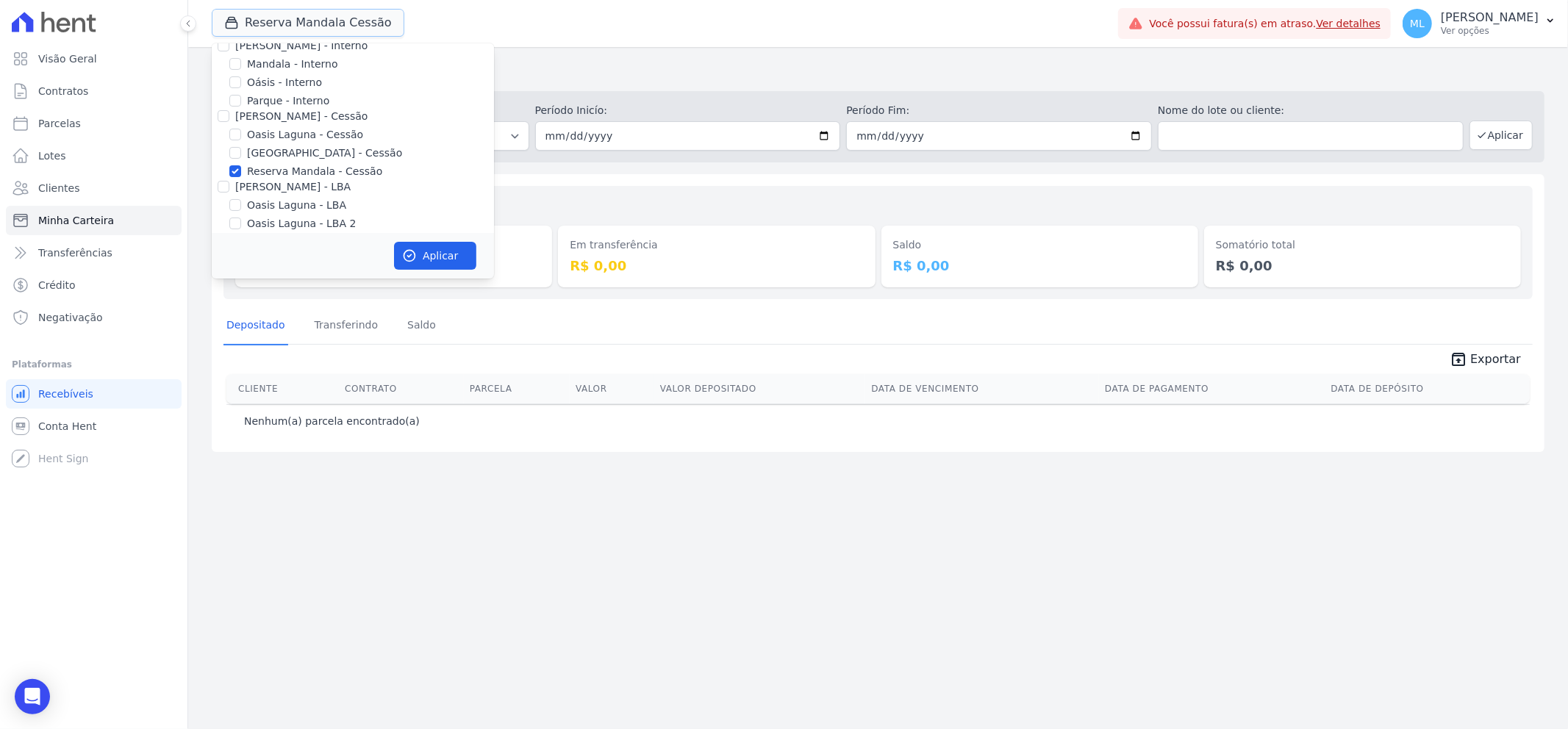
scroll to position [134, 0]
click at [287, 104] on label "Reserva Mandala - Cessão" at bounding box center [315, 106] width 135 height 15
click at [241, 104] on input "Reserva Mandala - Cessão" at bounding box center [235, 106] width 12 height 12
checkbox input "false"
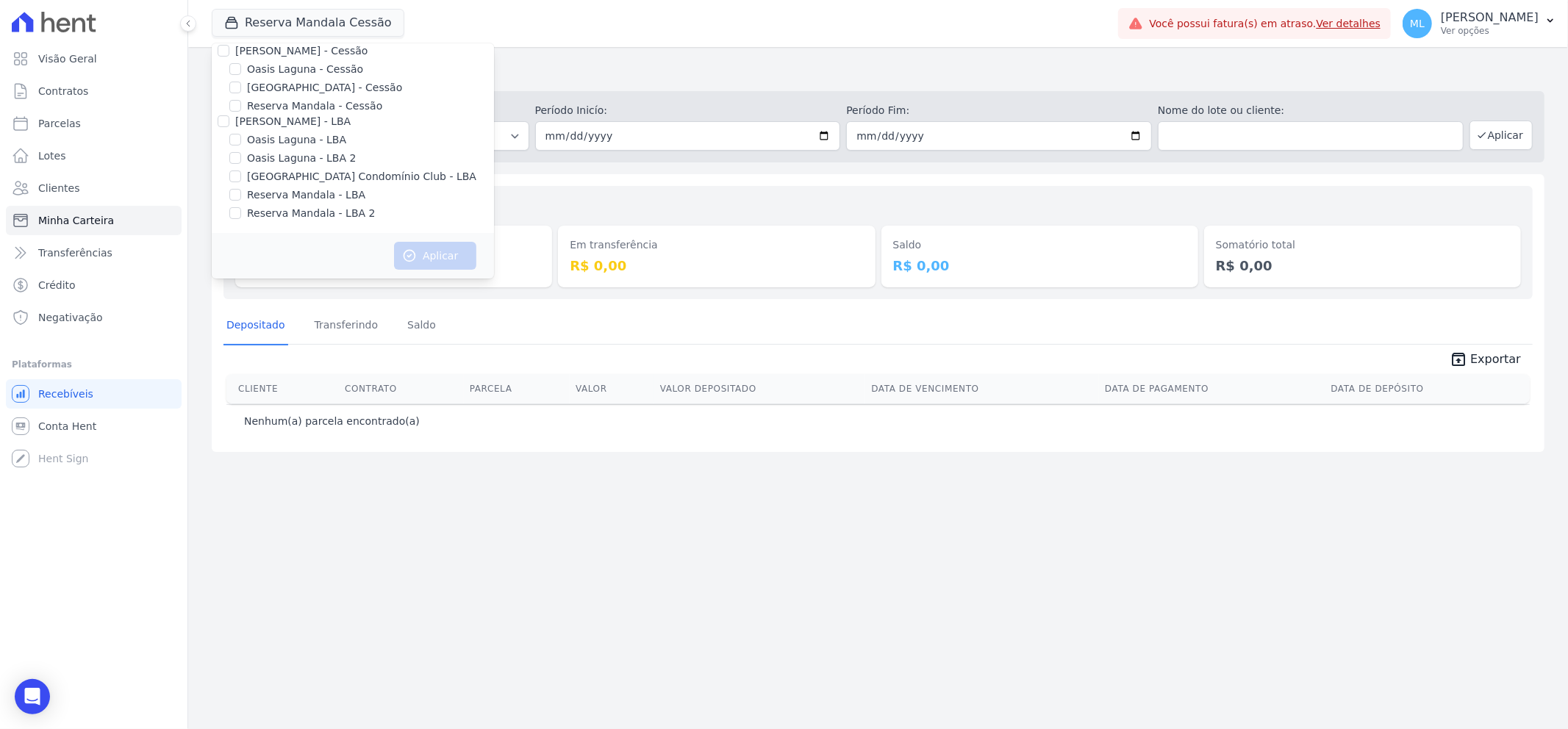
click at [281, 193] on label "Reserva Mandala - LBA" at bounding box center [306, 195] width 119 height 15
click at [241, 193] on input "Reserva Mandala - LBA" at bounding box center [235, 195] width 12 height 12
checkbox input "true"
click at [282, 208] on label "Reserva Mandala - LBA 2" at bounding box center [311, 213] width 128 height 15
click at [241, 208] on input "Reserva Mandala - LBA 2" at bounding box center [235, 213] width 12 height 12
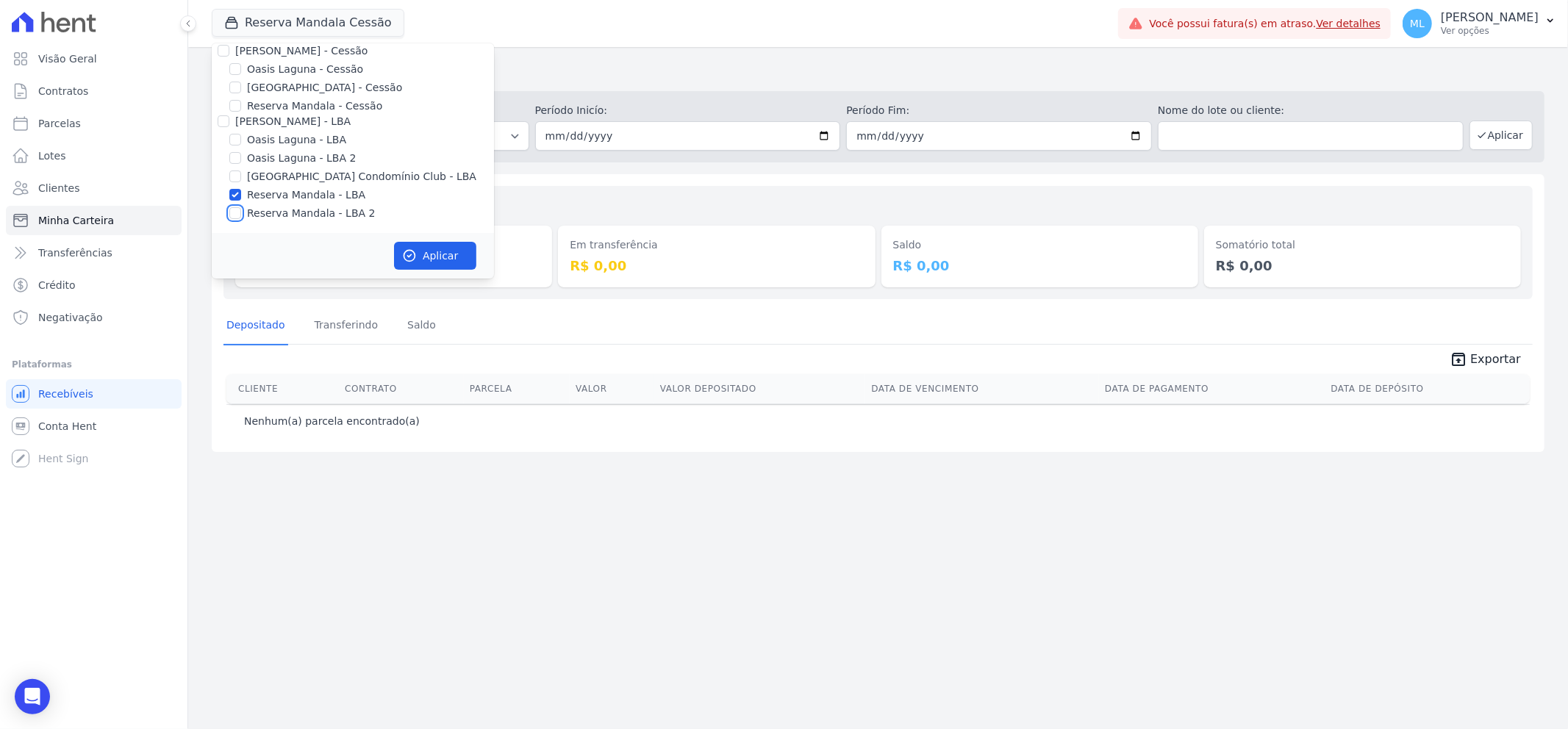
checkbox input "true"
click at [425, 251] on button "Aplicar" at bounding box center [434, 256] width 82 height 28
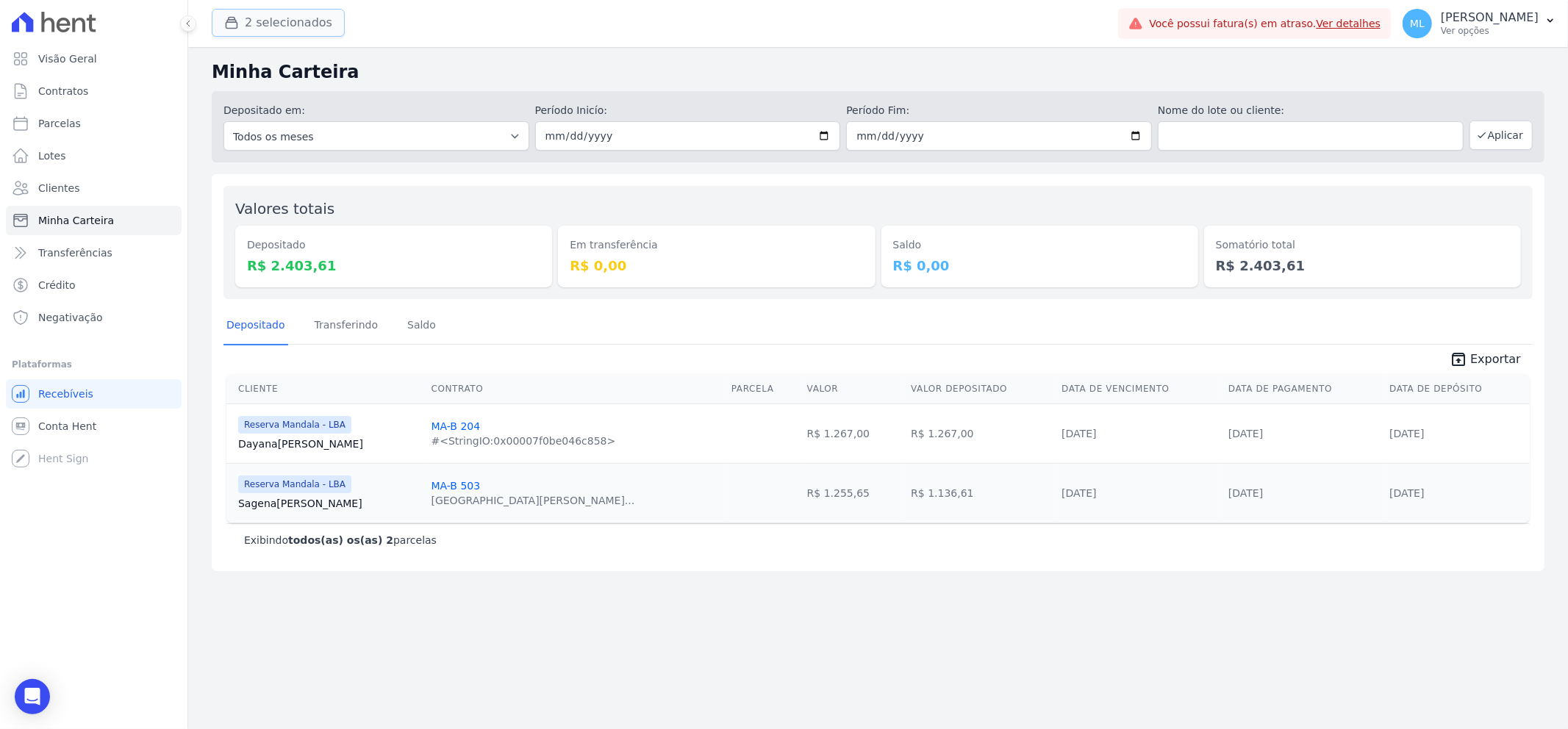
click at [252, 19] on button "2 selecionados" at bounding box center [278, 22] width 133 height 28
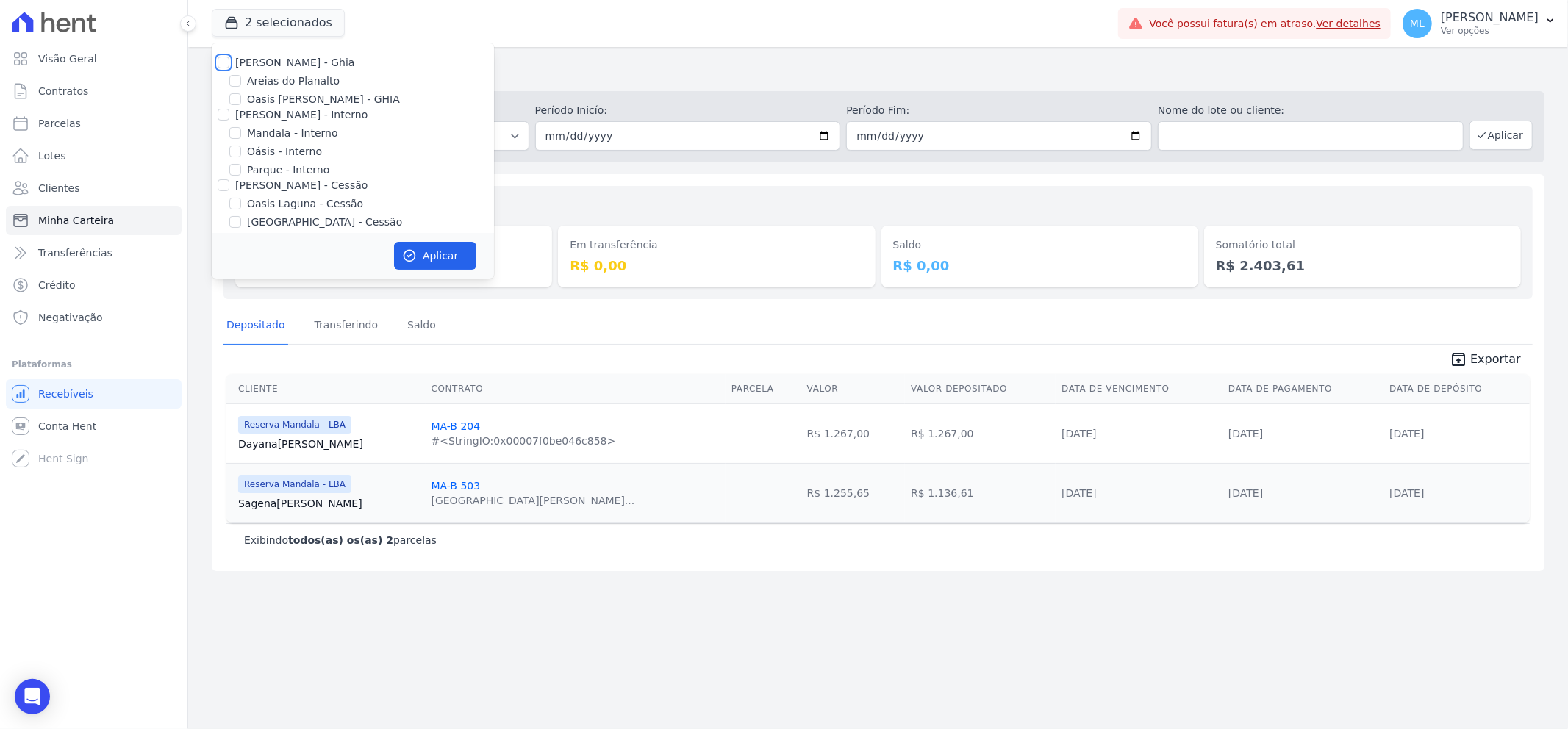
click at [223, 63] on input "[PERSON_NAME] - Ghia" at bounding box center [224, 63] width 12 height 12
checkbox input "true"
click at [216, 115] on div "[PERSON_NAME] - Interno" at bounding box center [352, 115] width 283 height 15
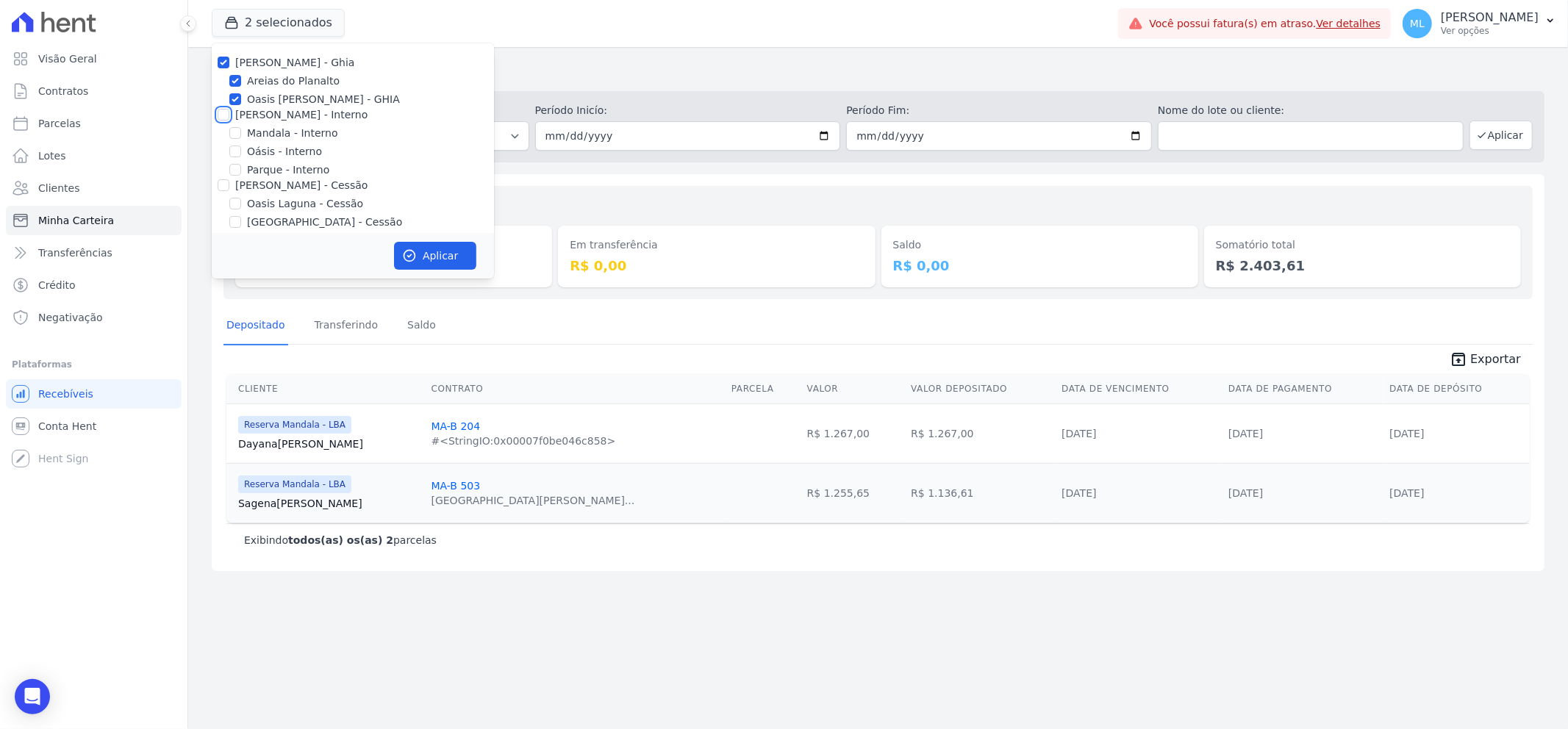
click at [223, 119] on input "[PERSON_NAME] - Interno" at bounding box center [224, 115] width 12 height 12
checkbox input "true"
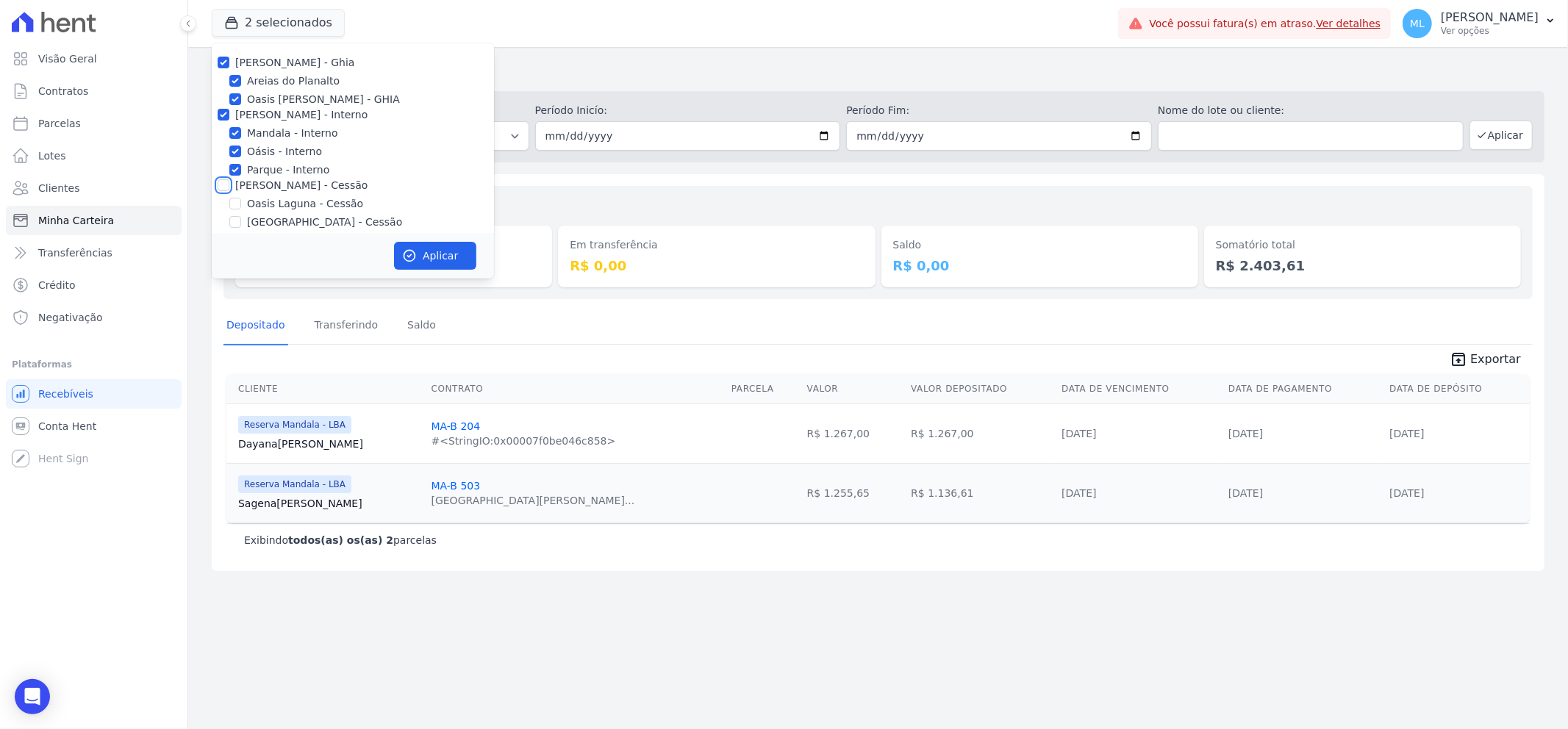
click at [223, 187] on input "[PERSON_NAME] - Cessão" at bounding box center [224, 185] width 12 height 12
checkbox input "true"
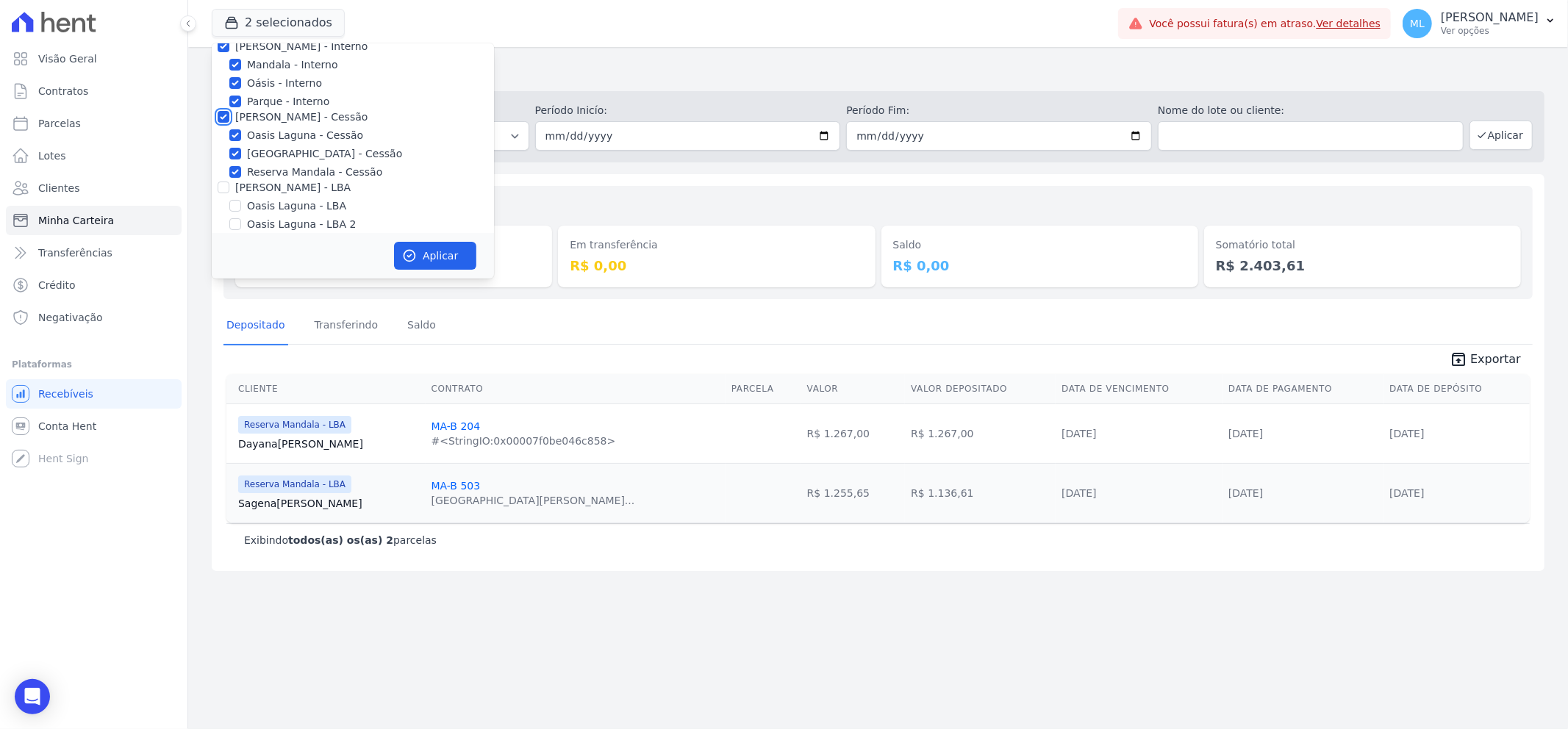
scroll to position [134, 0]
click at [225, 127] on div at bounding box center [224, 121] width 12 height 14
click at [223, 122] on input "[PERSON_NAME] - LBA" at bounding box center [224, 122] width 12 height 12
checkbox input "true"
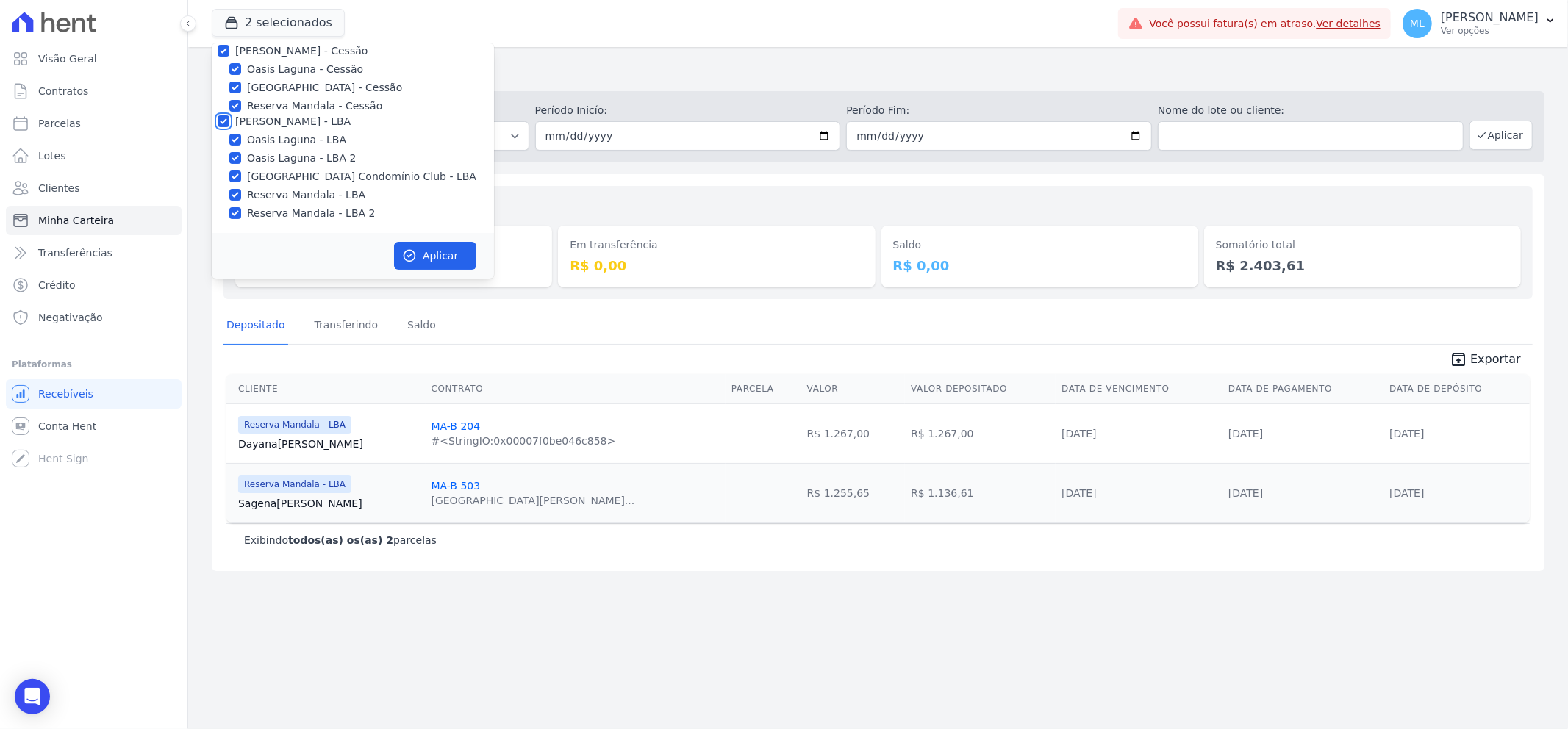
checkbox input "true"
drag, startPoint x: 425, startPoint y: 237, endPoint x: 436, endPoint y: 246, distance: 14.2
click at [425, 238] on div "Aplicar" at bounding box center [352, 256] width 283 height 45
click at [437, 248] on button "Aplicar" at bounding box center [434, 256] width 82 height 28
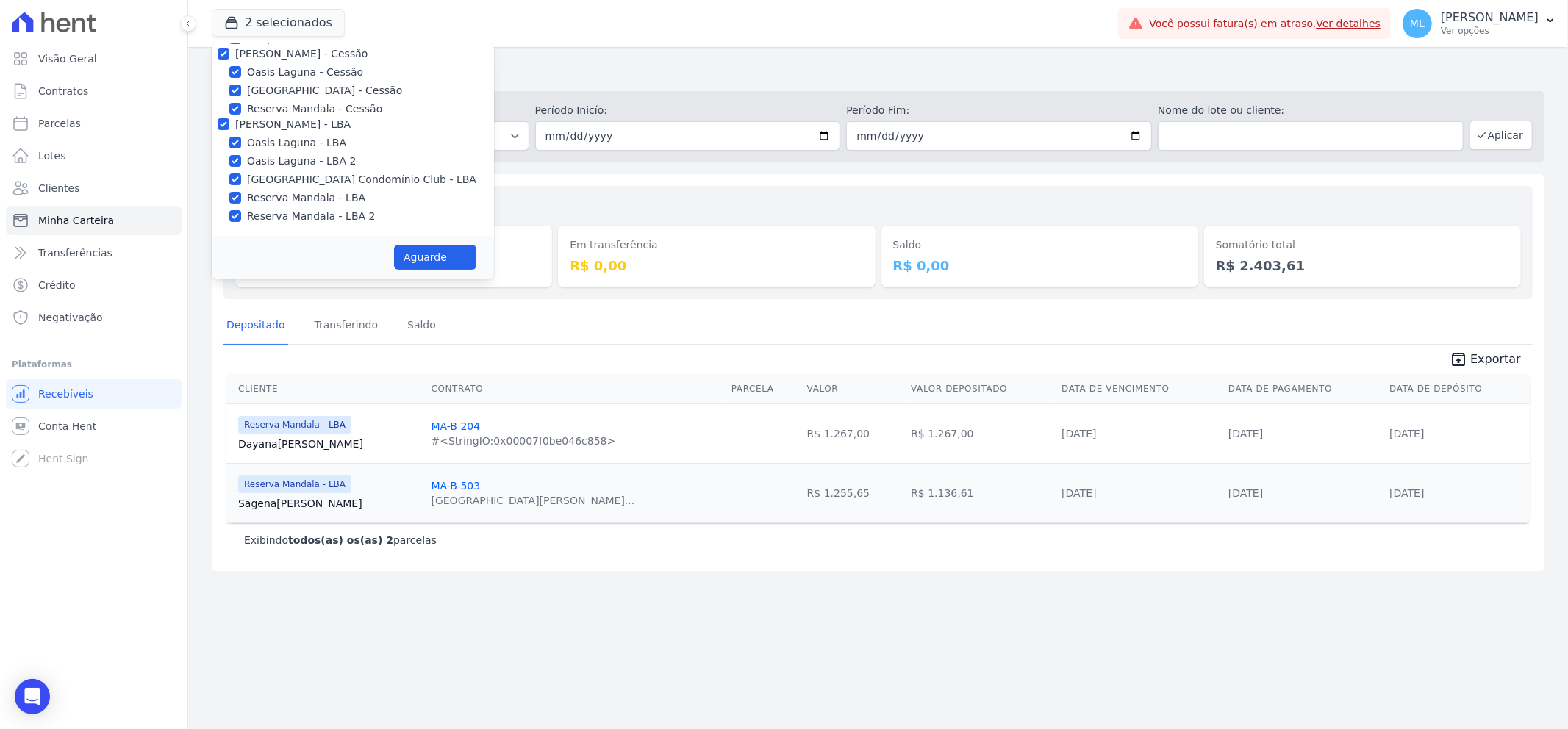
scroll to position [131, 0]
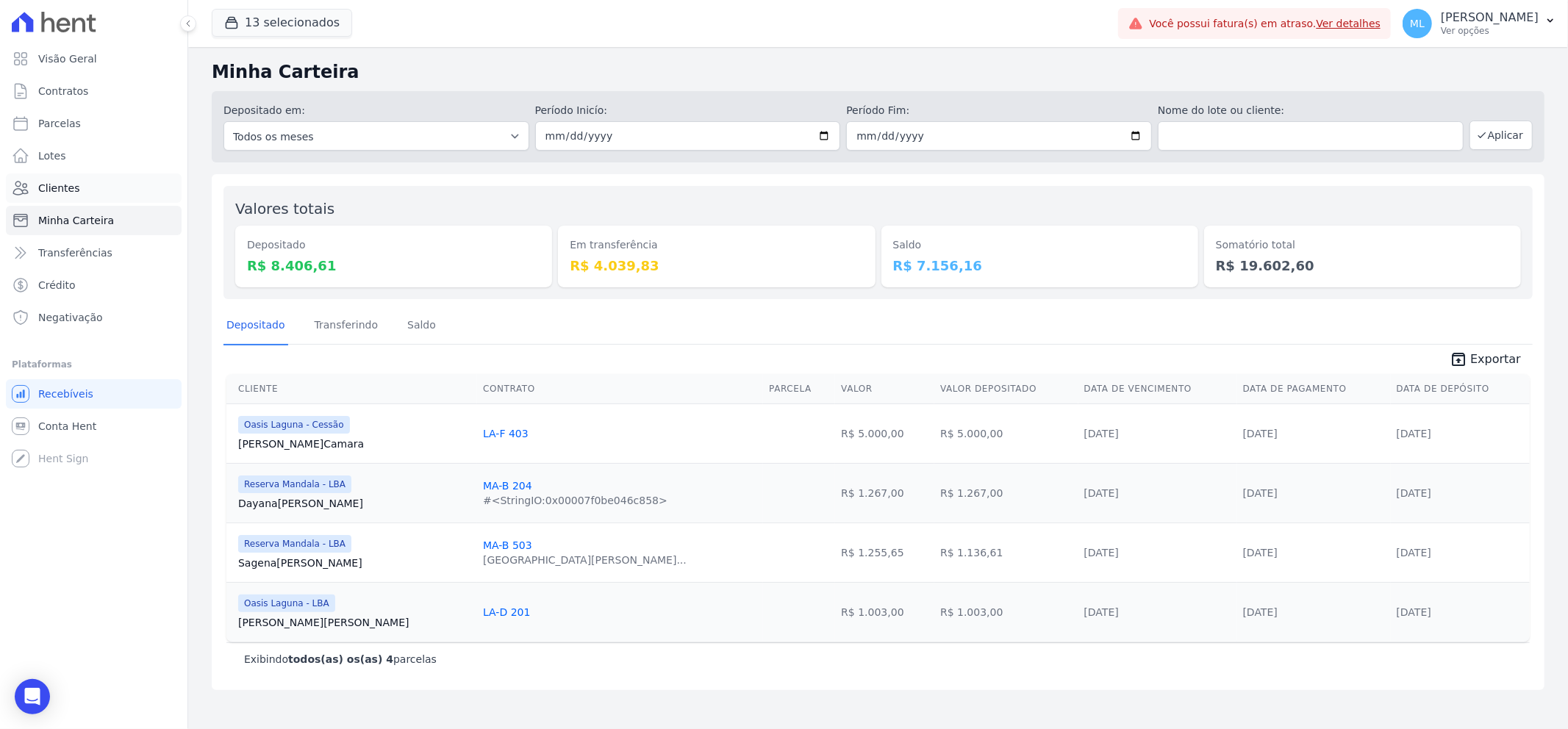
click at [106, 193] on link "Clientes" at bounding box center [94, 188] width 176 height 29
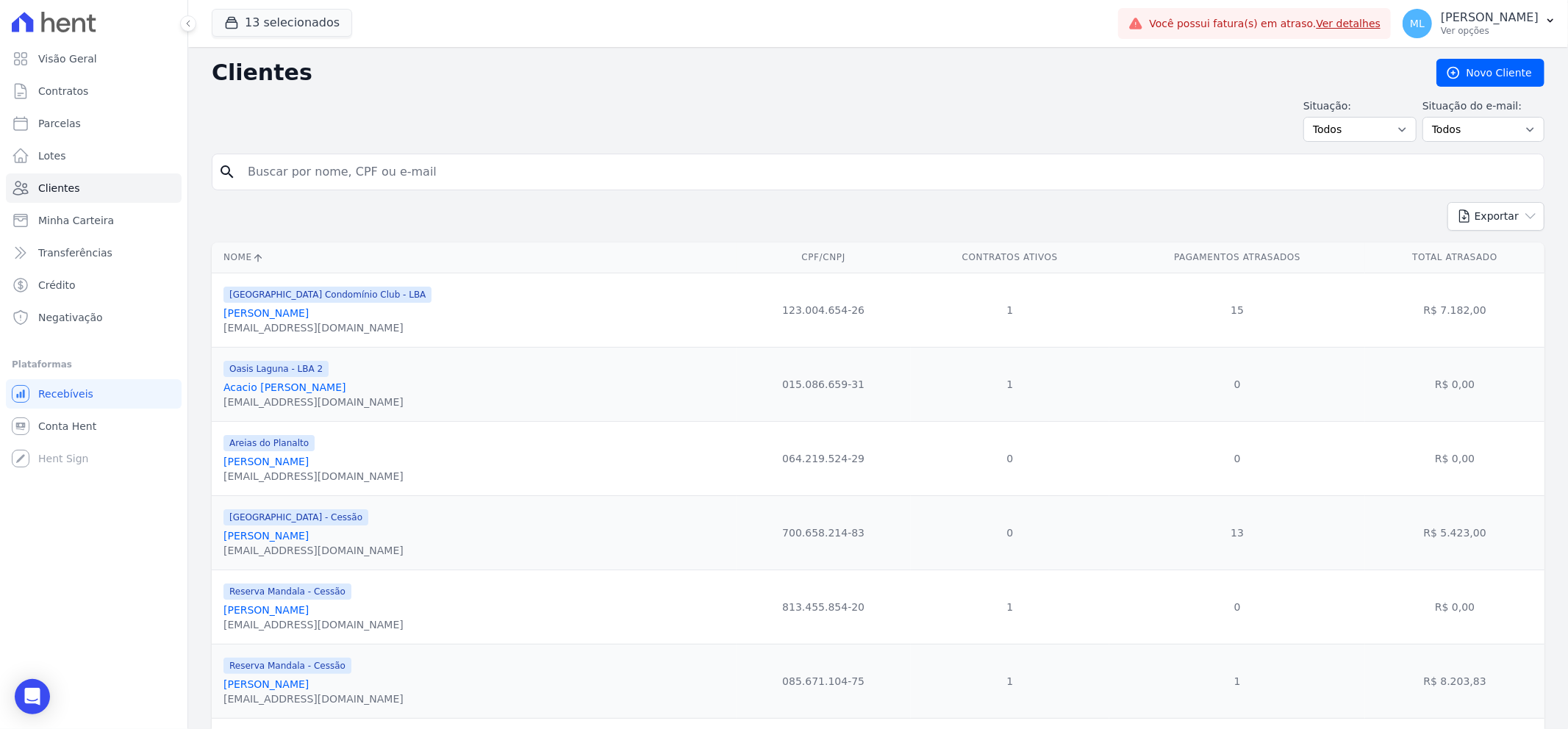
click at [583, 172] on input "search" at bounding box center [889, 172] width 1300 height 29
type input "andressa"
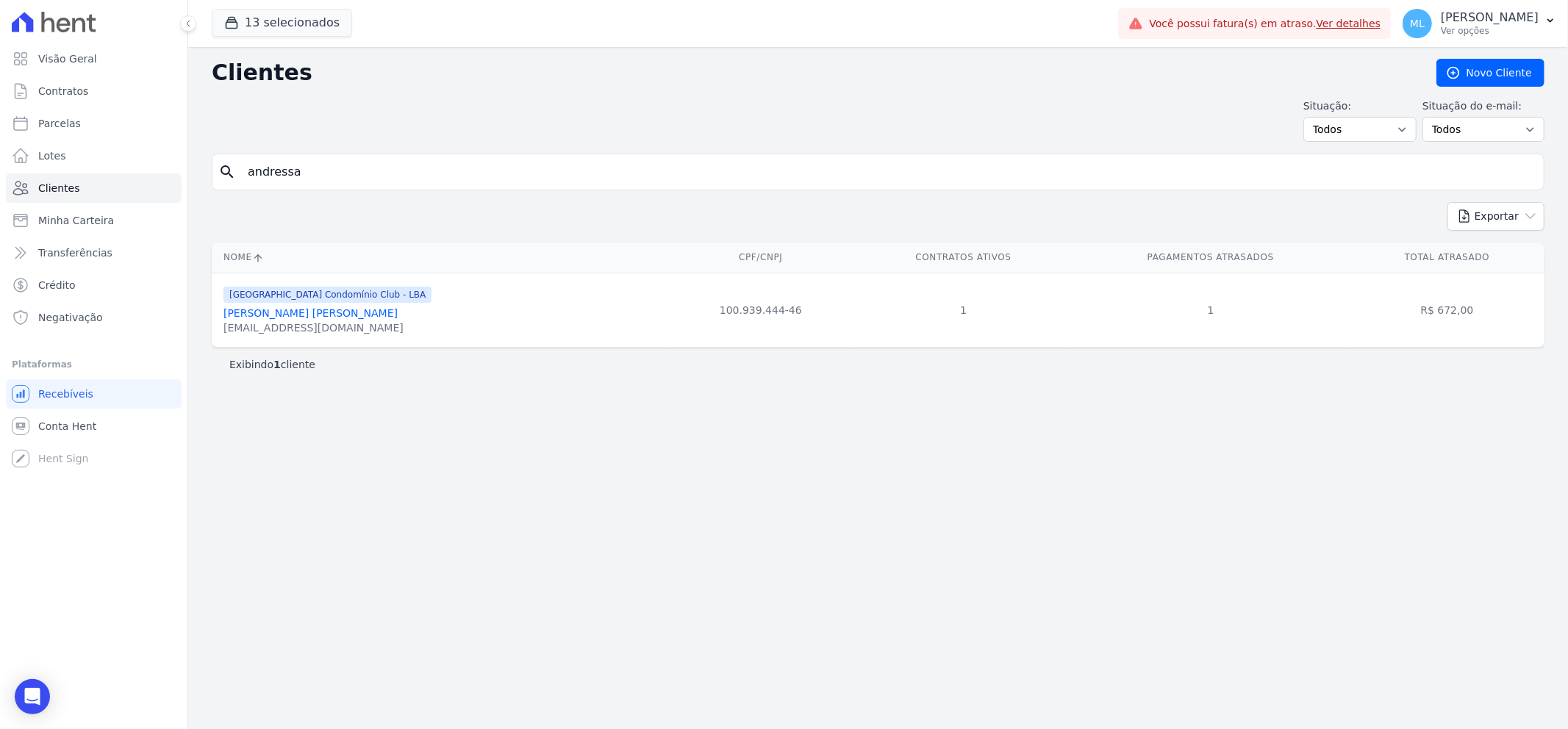
click at [388, 320] on div "[EMAIL_ADDRESS][DOMAIN_NAME]" at bounding box center [328, 327] width 208 height 14
click at [388, 312] on link "[PERSON_NAME] [PERSON_NAME]" at bounding box center [311, 313] width 175 height 12
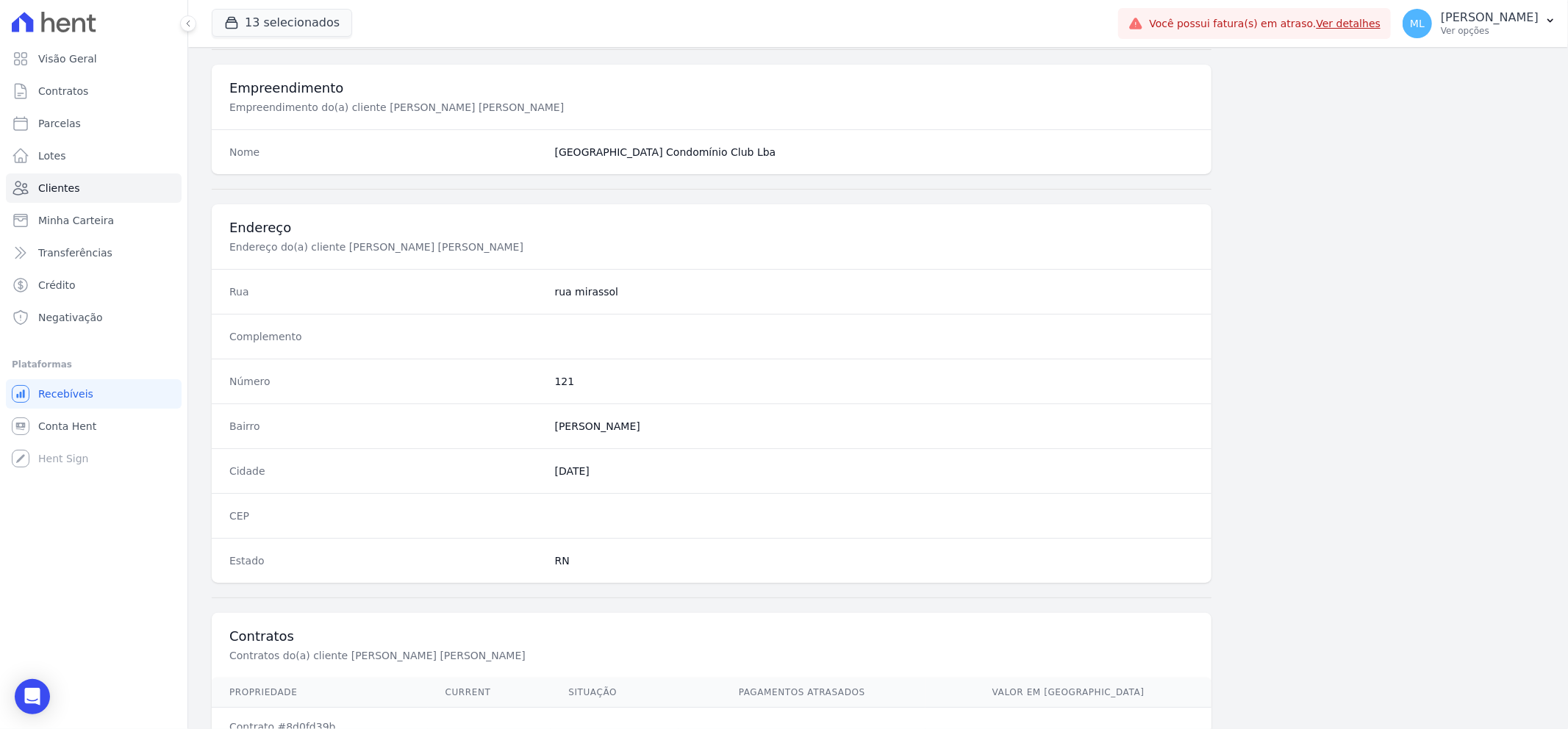
scroll to position [648, 0]
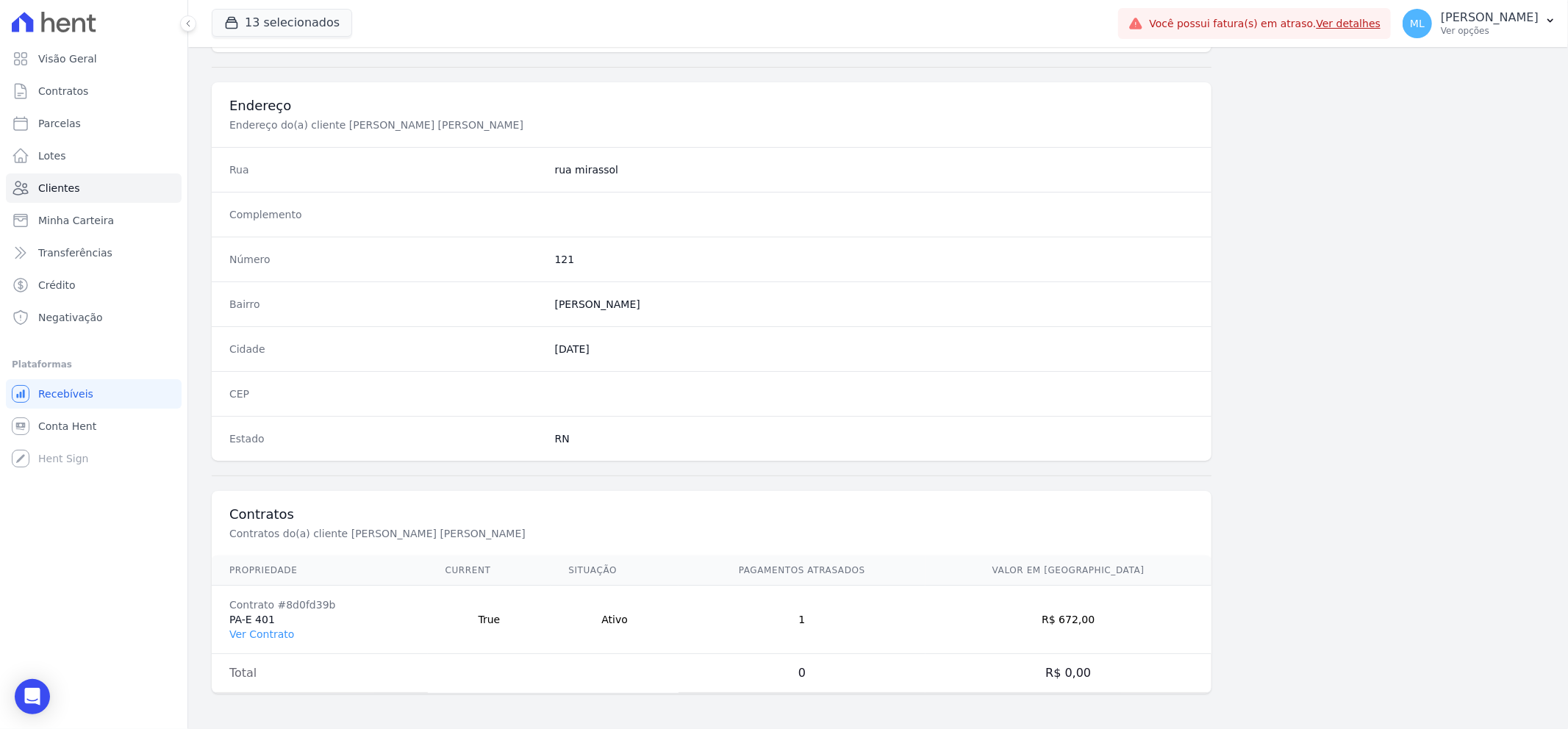
click at [283, 625] on td "Contrato #8d0fd39b PA-E 401 Ver Contrato" at bounding box center [319, 619] width 216 height 68
click at [276, 634] on link "Ver Contrato" at bounding box center [261, 634] width 65 height 12
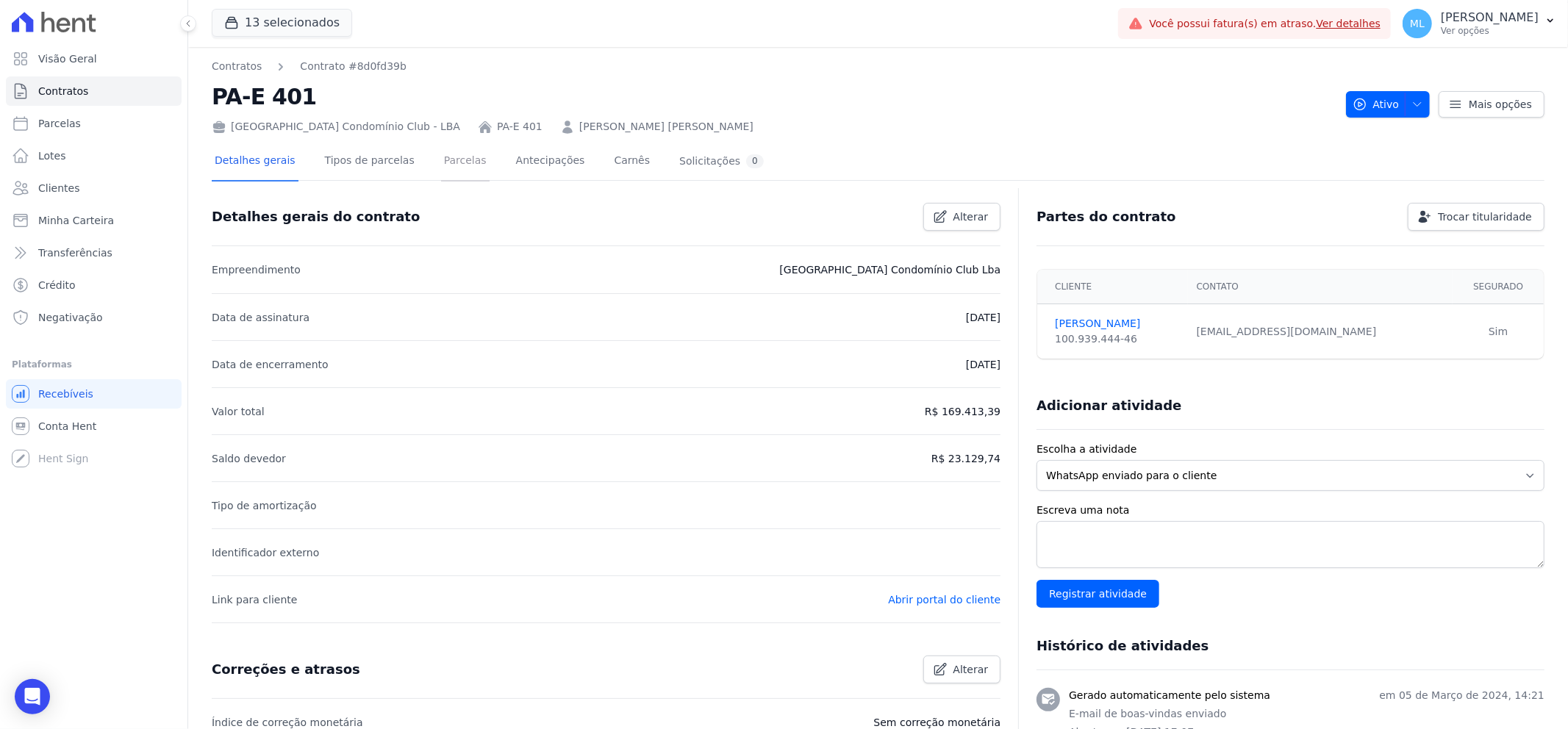
click at [441, 165] on link "Parcelas" at bounding box center [465, 162] width 48 height 39
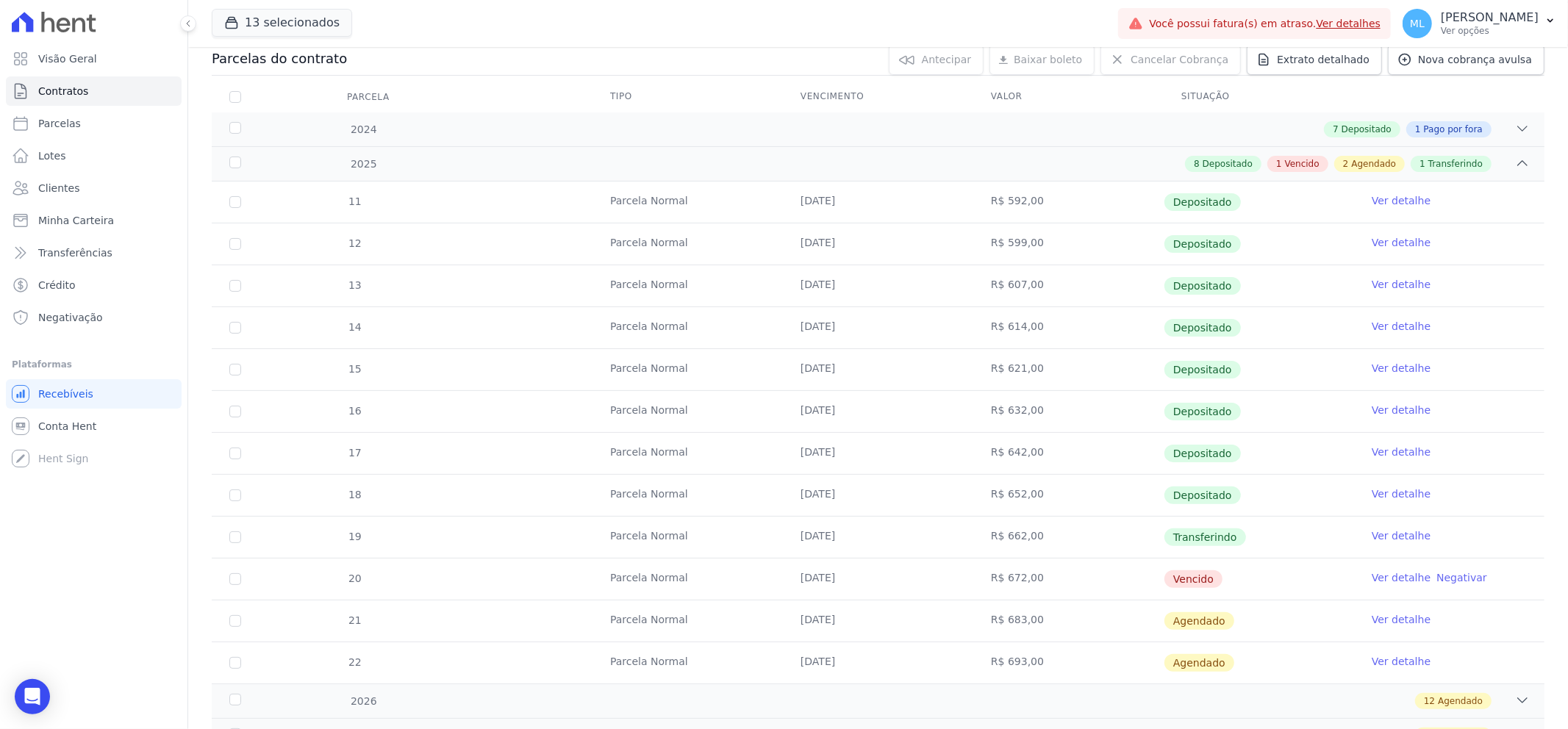
scroll to position [245, 0]
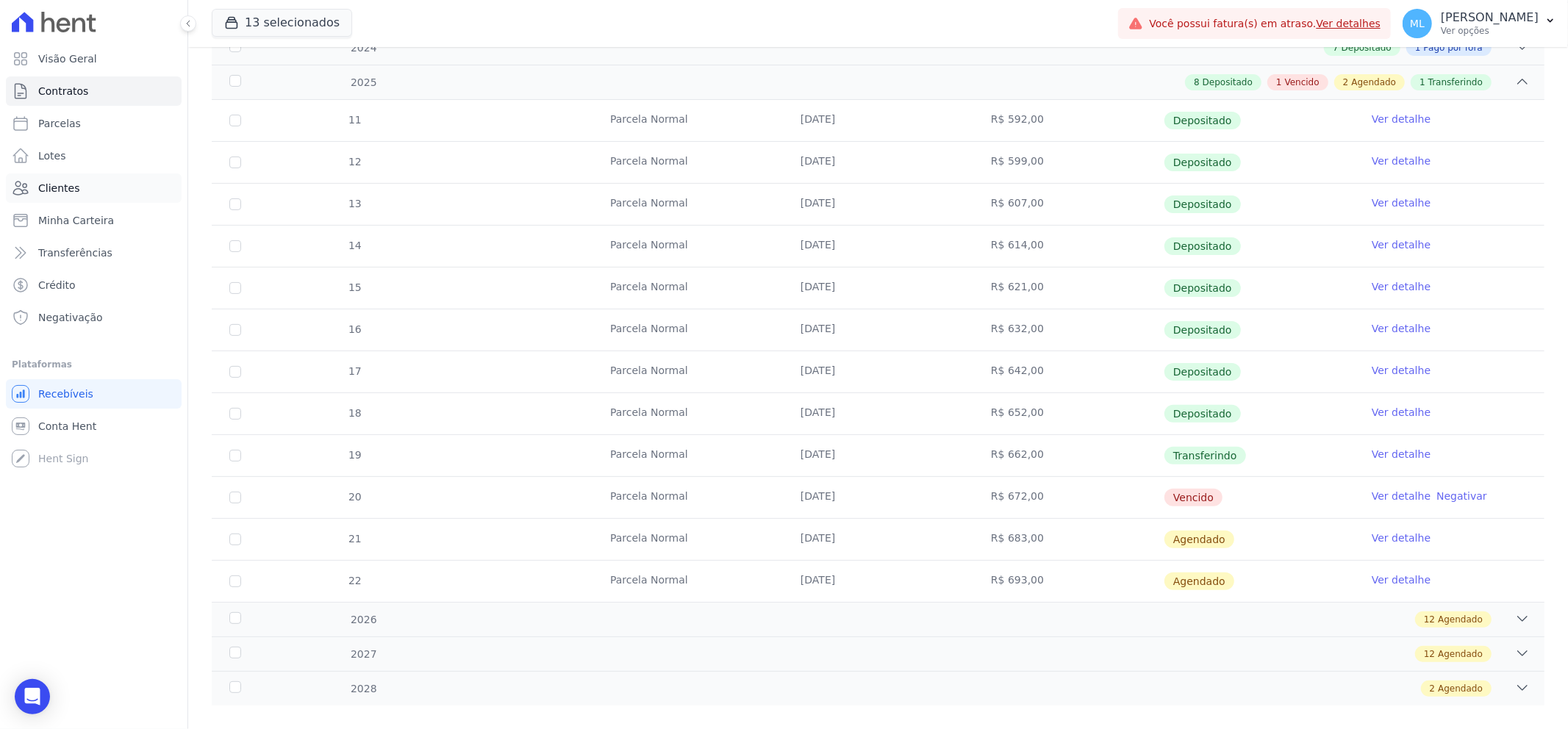
click at [77, 180] on link "Clientes" at bounding box center [94, 188] width 176 height 29
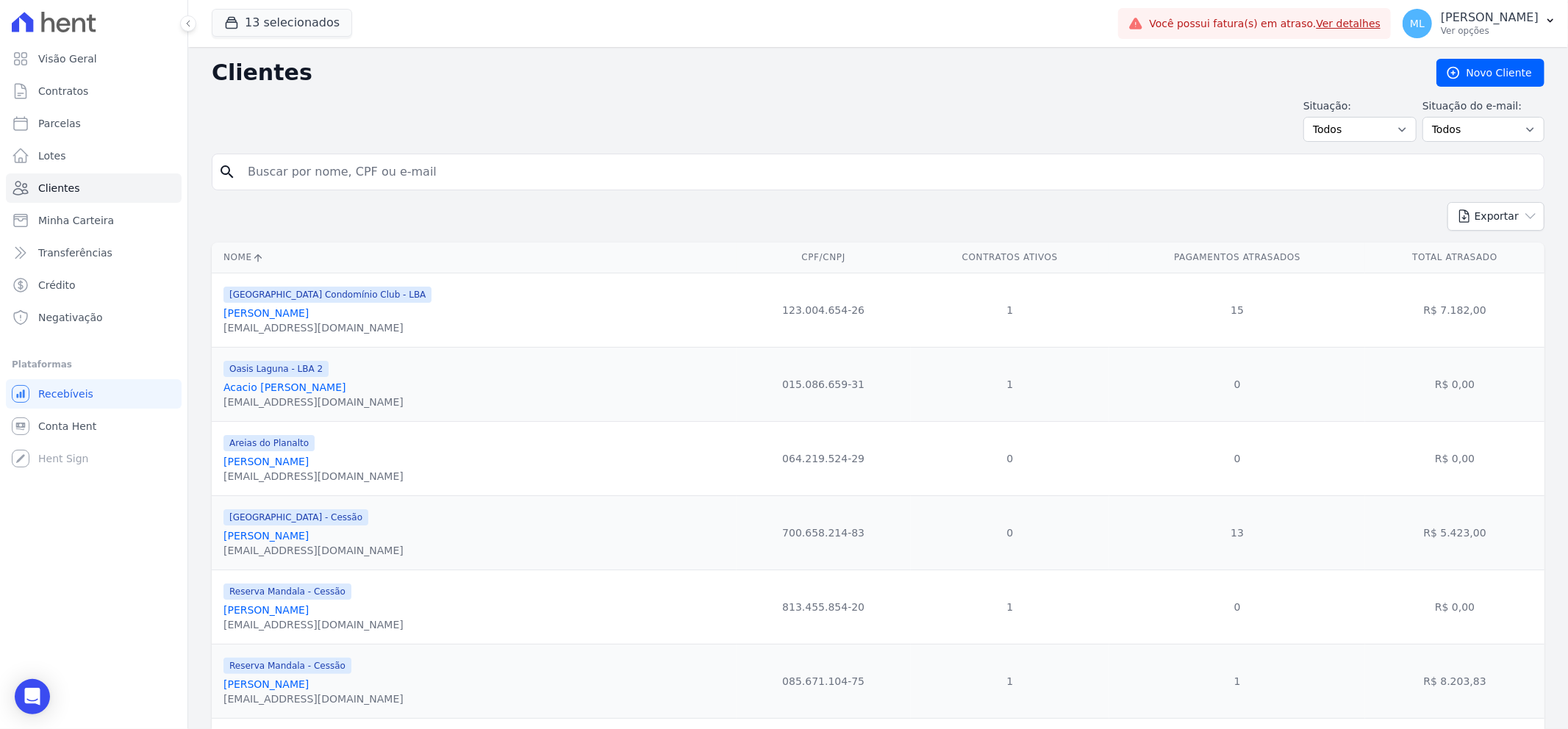
click at [361, 167] on input "search" at bounding box center [889, 172] width 1300 height 29
type input "[PERSON_NAME]"
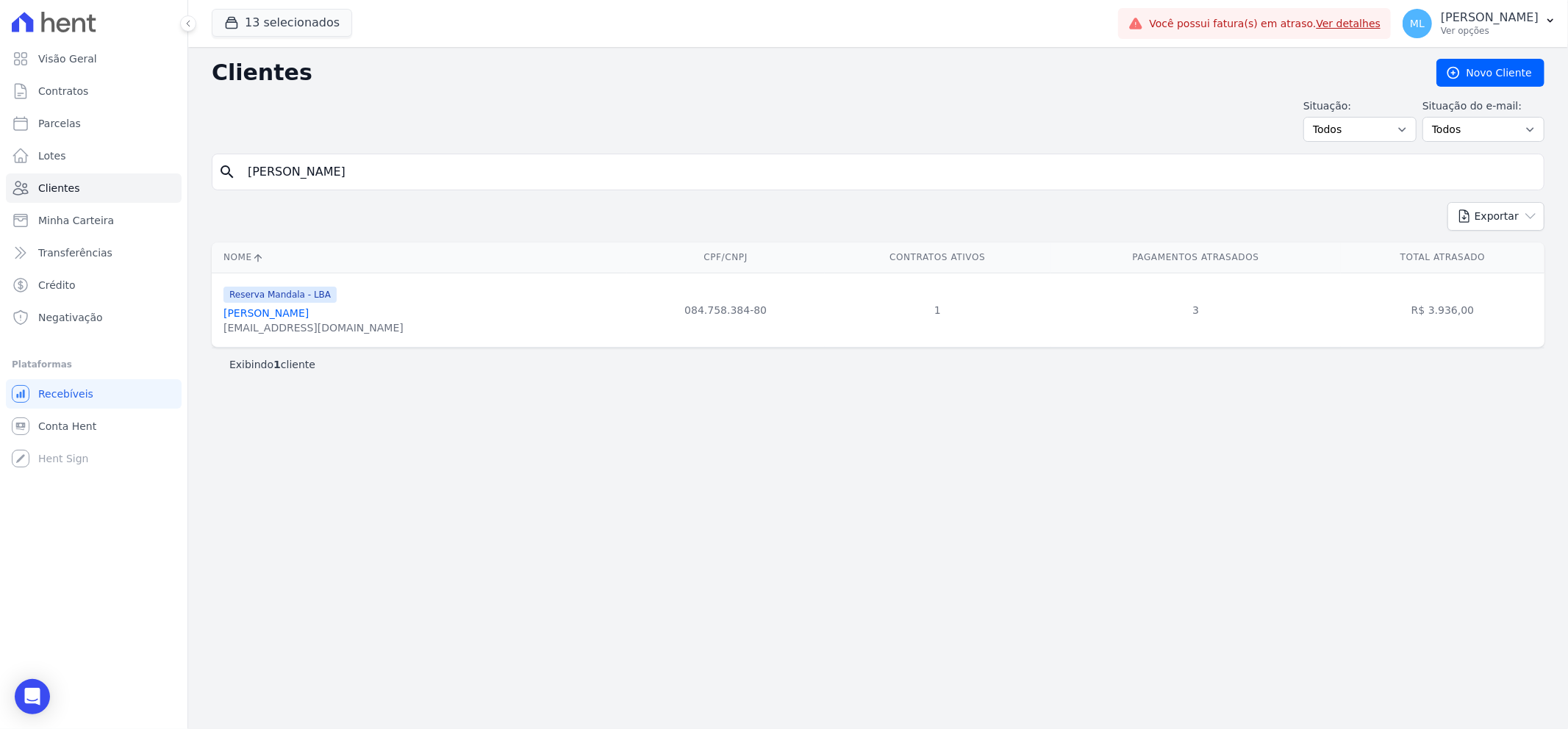
click at [309, 309] on link "[PERSON_NAME]" at bounding box center [266, 313] width 85 height 12
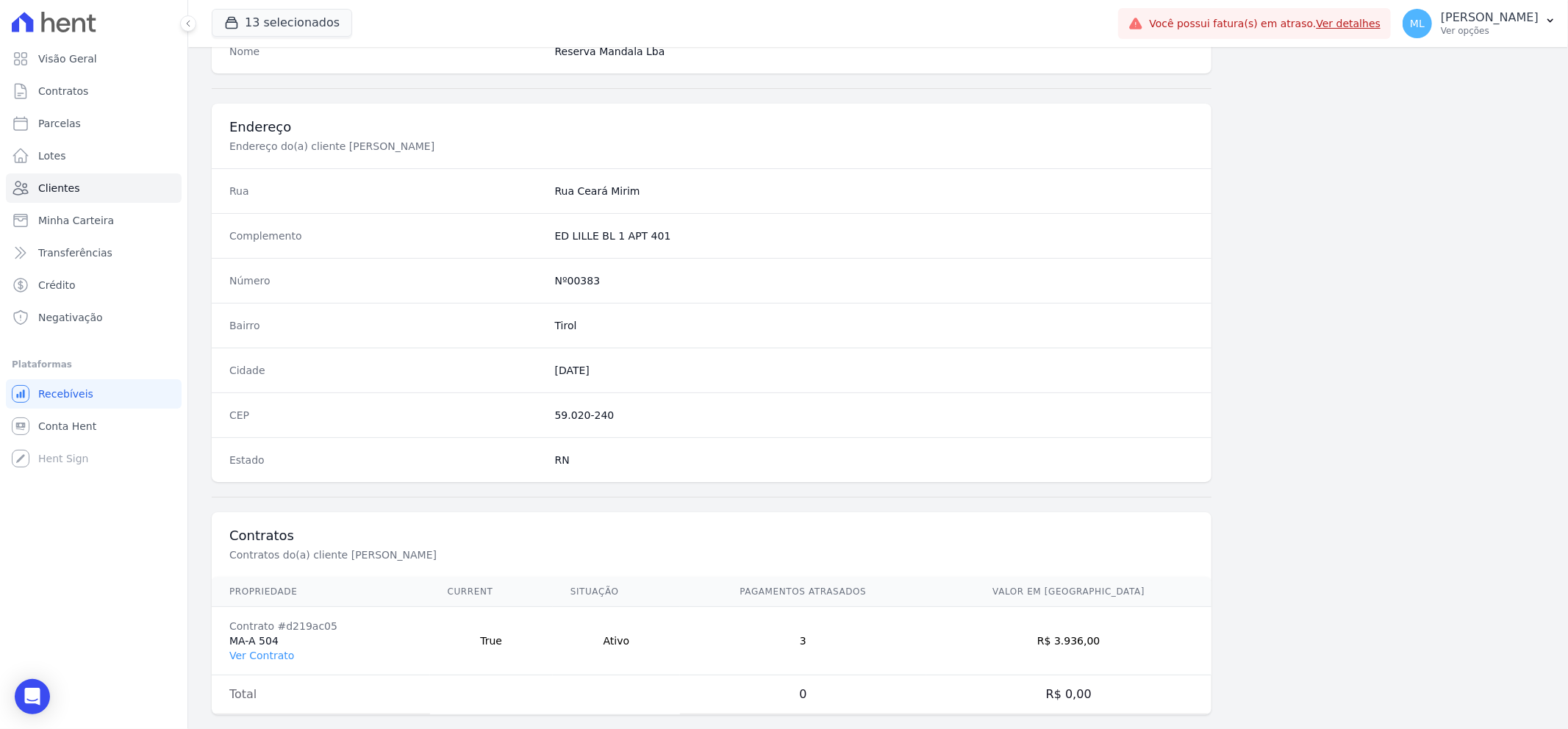
scroll to position [648, 0]
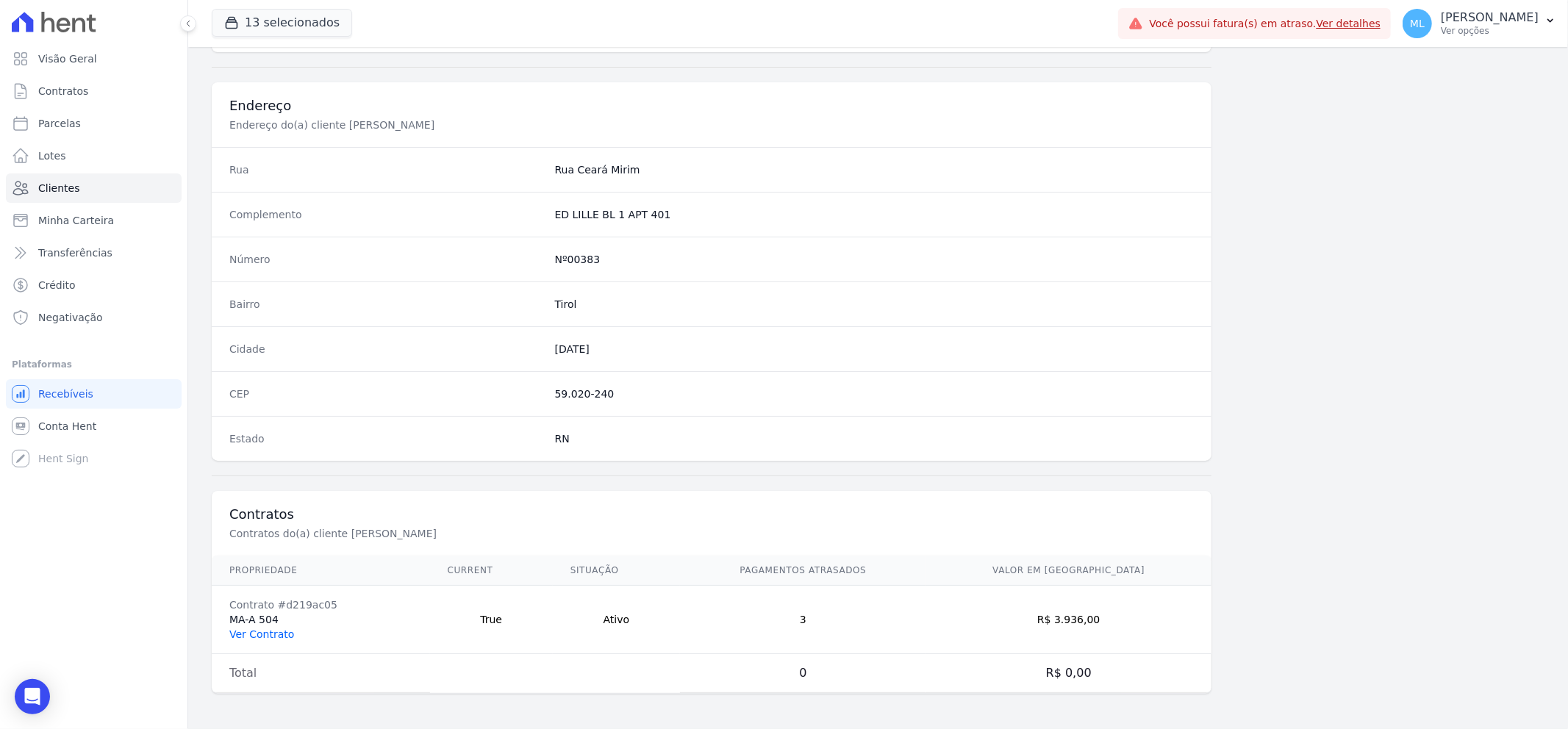
click at [273, 637] on link "Ver Contrato" at bounding box center [261, 634] width 65 height 12
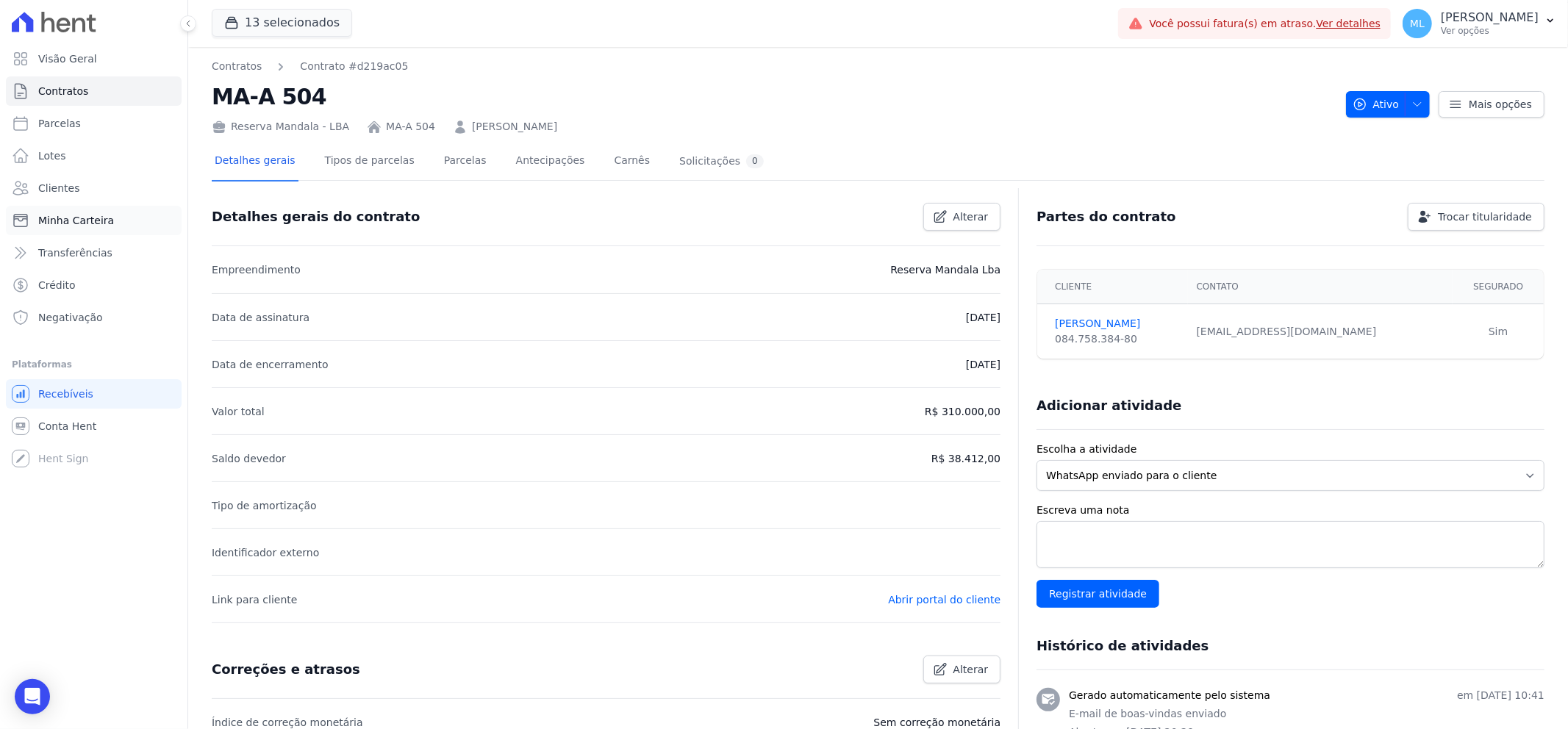
click at [127, 222] on link "Minha Carteira" at bounding box center [94, 220] width 176 height 29
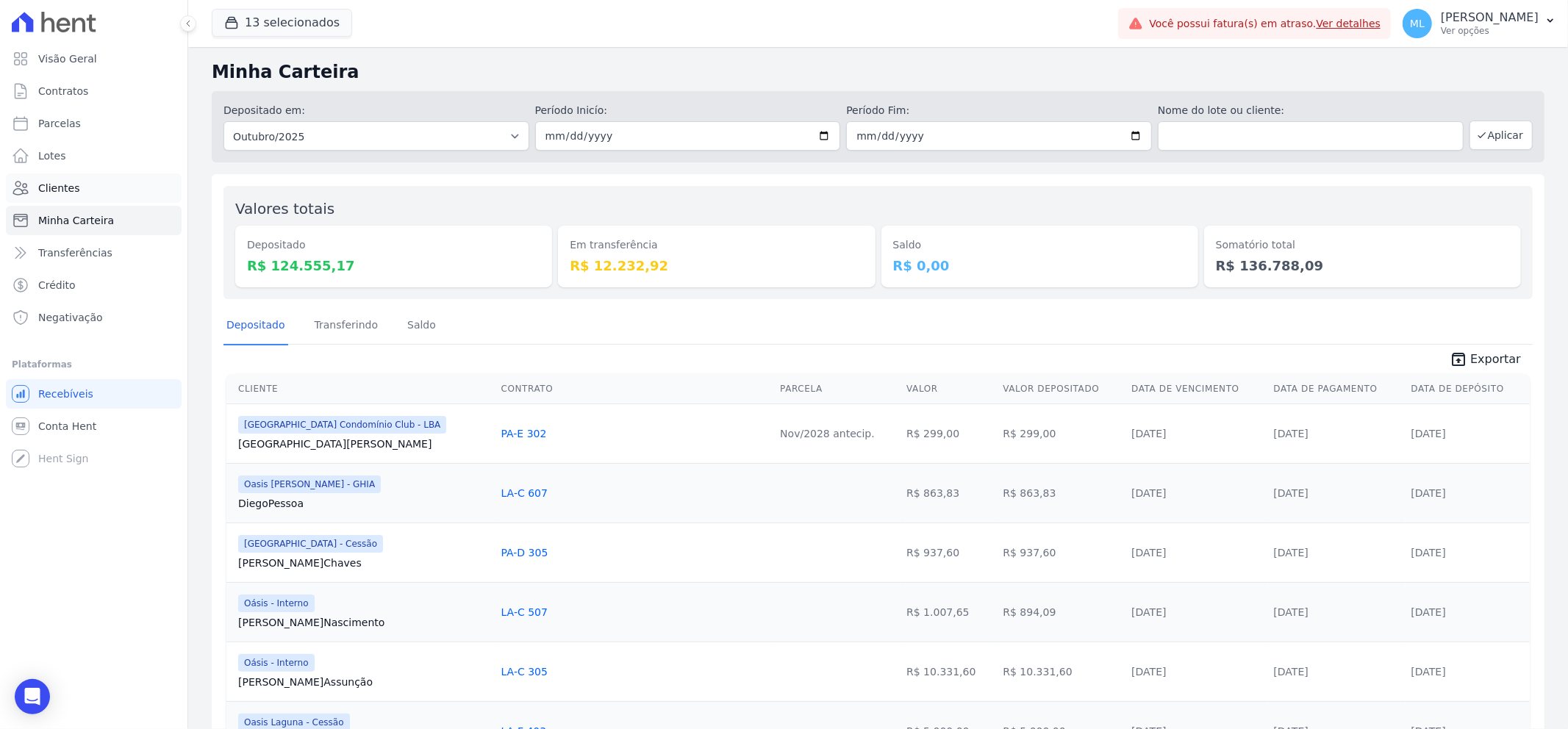
click at [93, 182] on link "Clientes" at bounding box center [94, 188] width 176 height 29
